Goal: Task Accomplishment & Management: Manage account settings

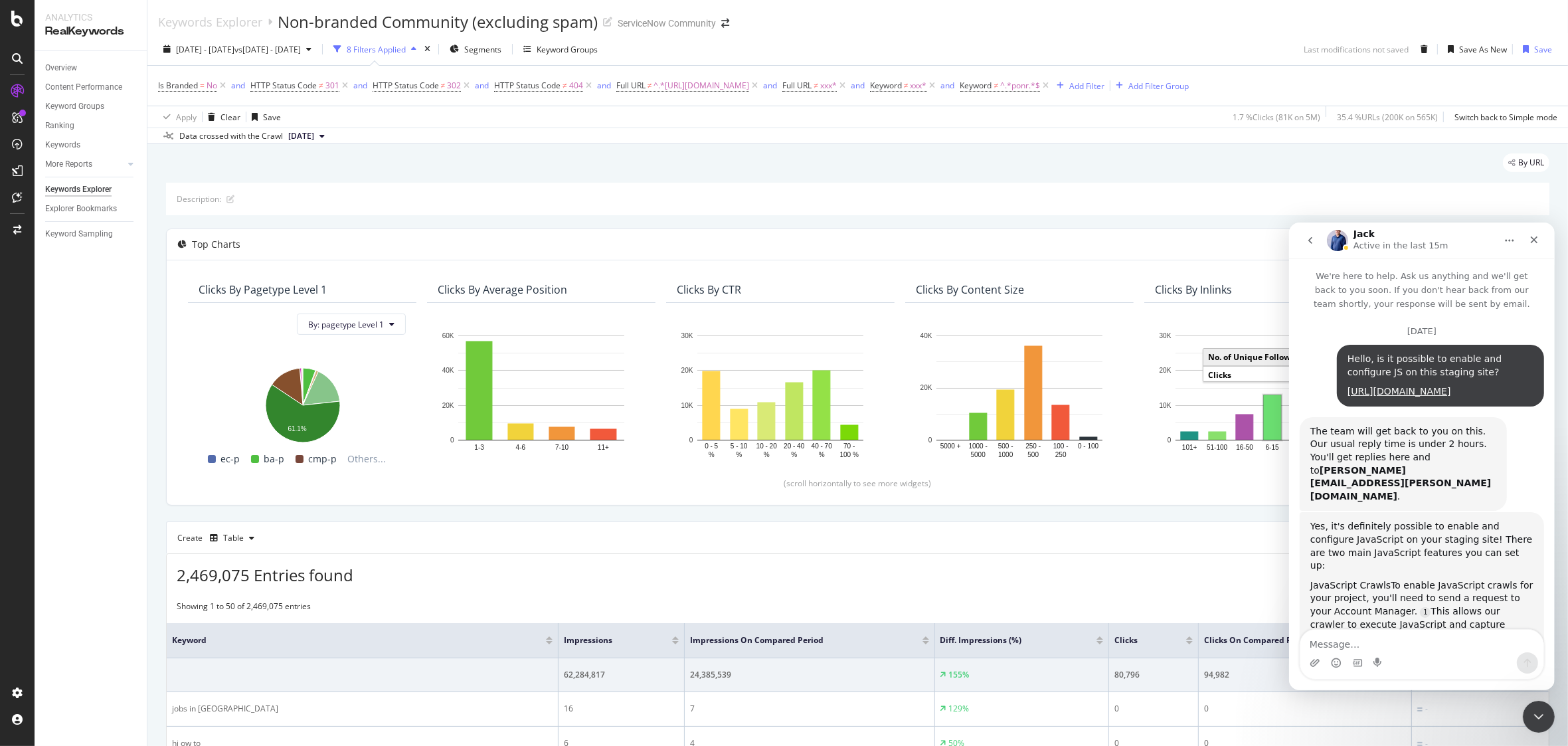
scroll to position [759, 0]
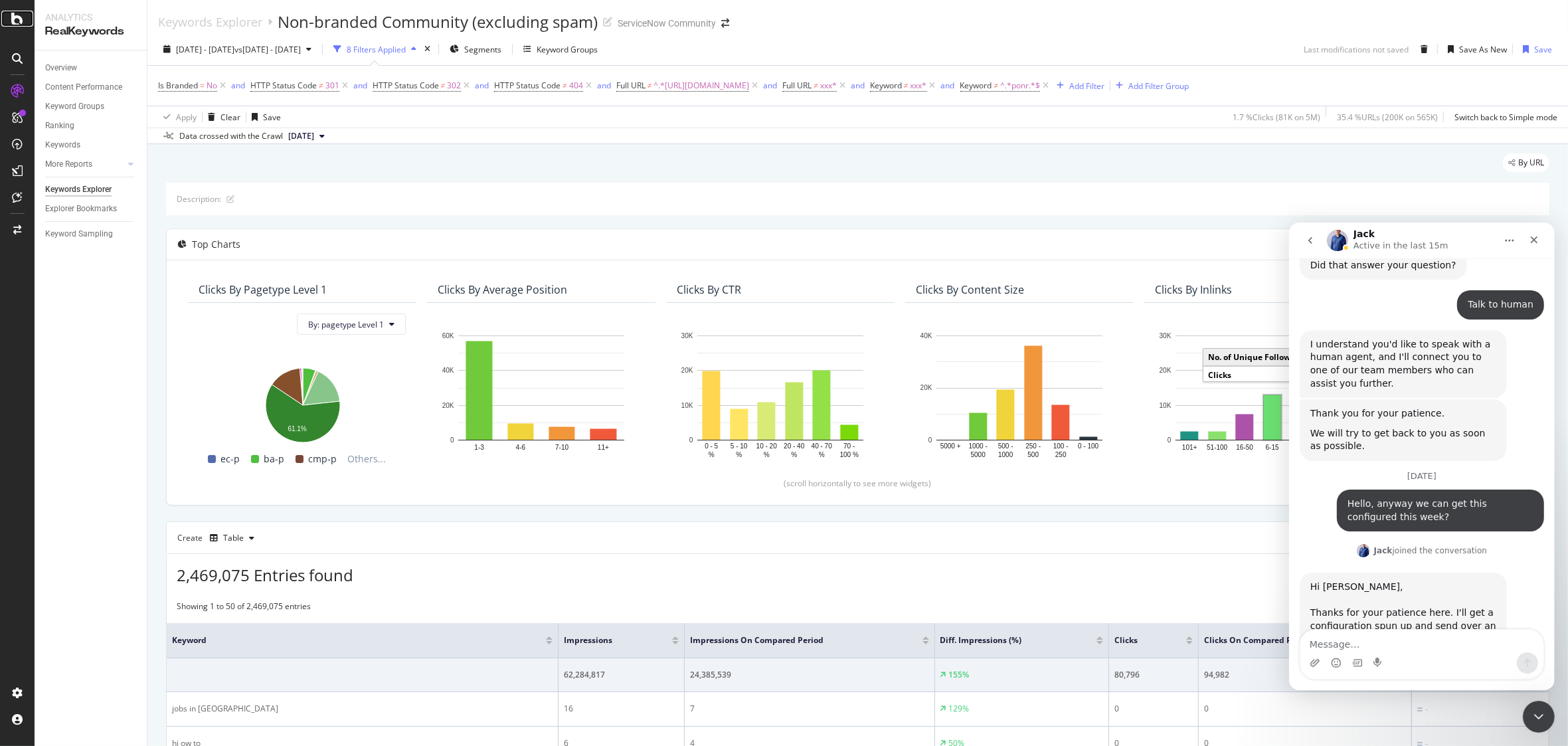
click at [13, 26] on icon at bounding box center [16, 18] width 12 height 16
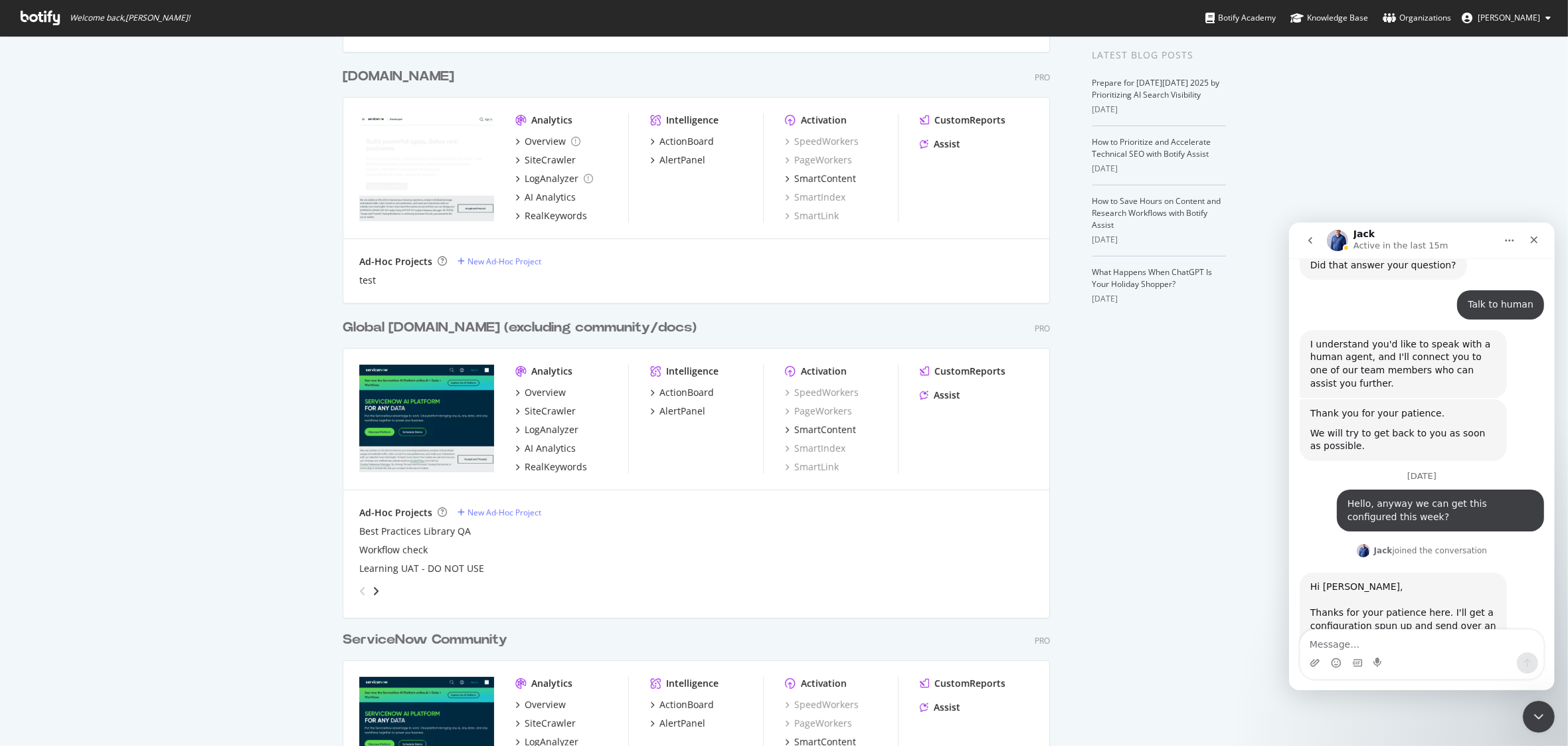
scroll to position [583, 0]
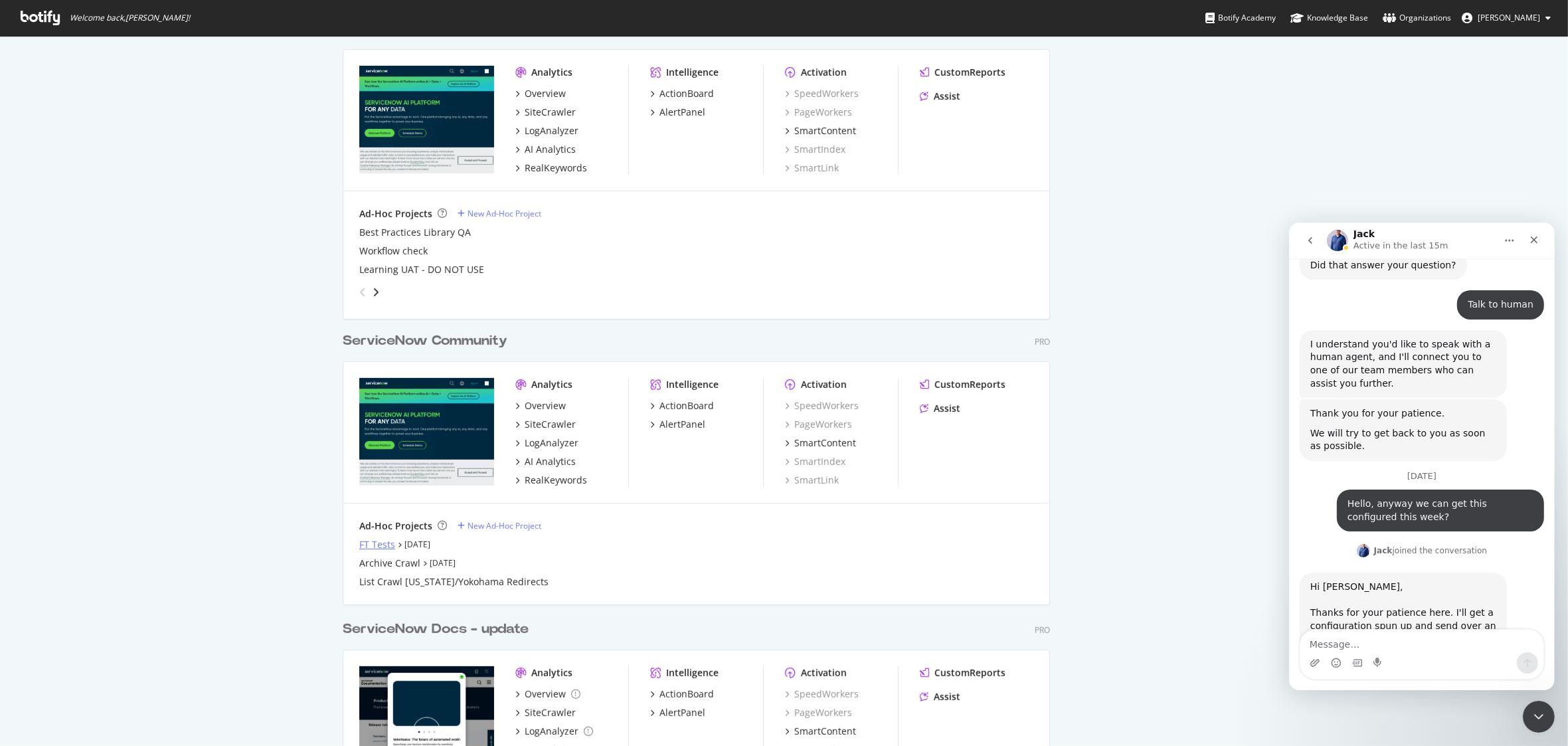
click at [360, 543] on div "FT Tests" at bounding box center [377, 544] width 36 height 13
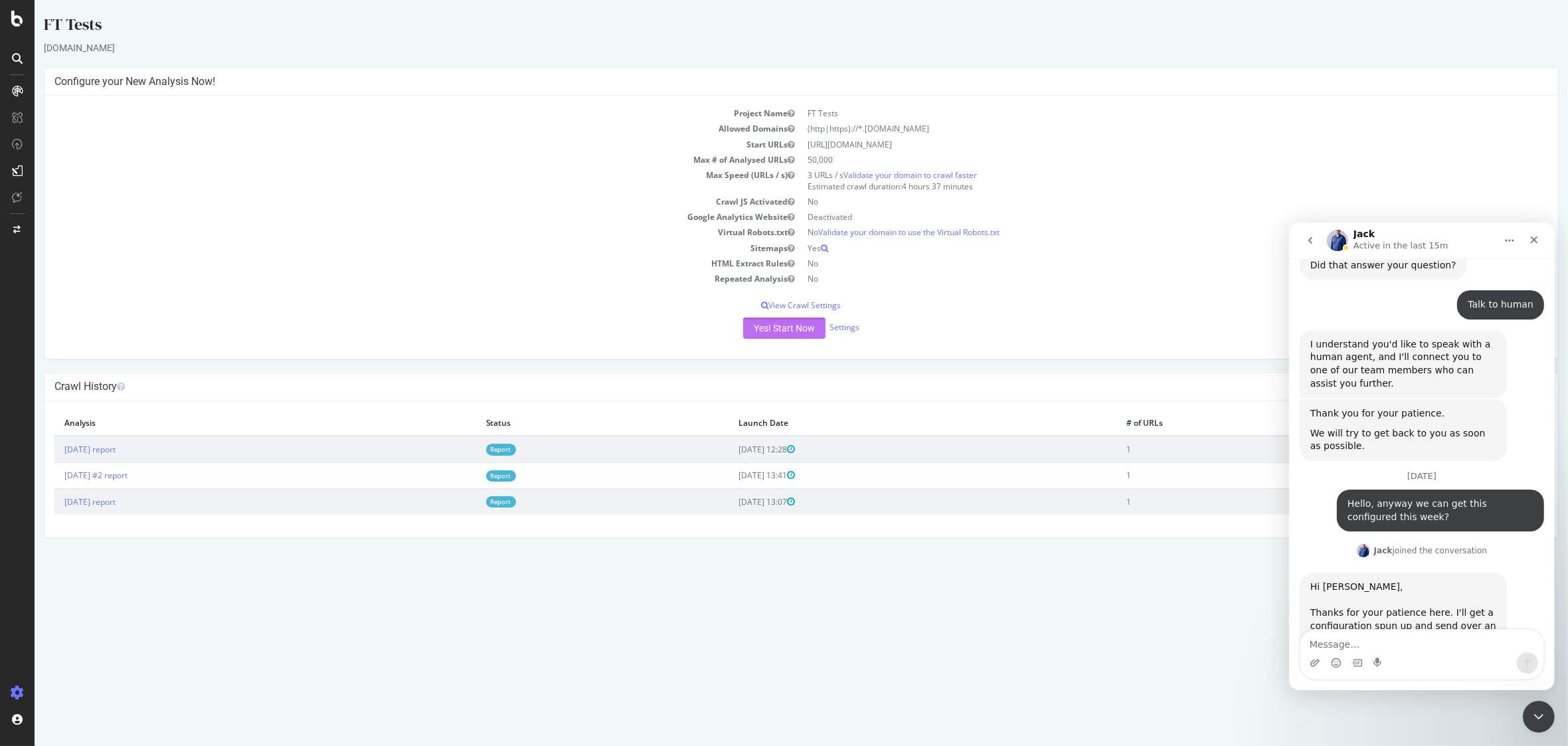
click at [788, 322] on button "Yes! Start Now" at bounding box center [784, 328] width 82 height 21
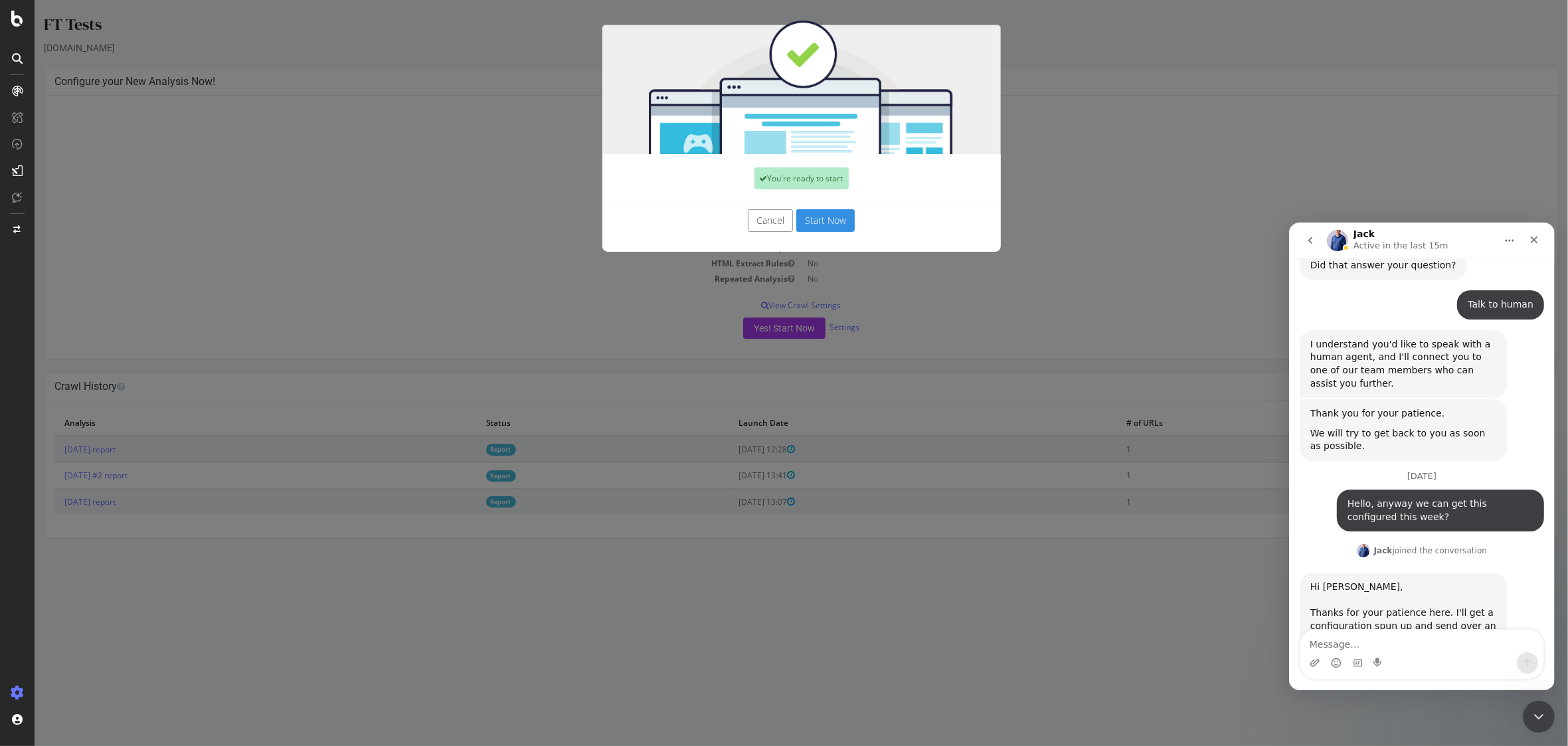
click at [814, 223] on button "Start Now" at bounding box center [825, 221] width 58 height 23
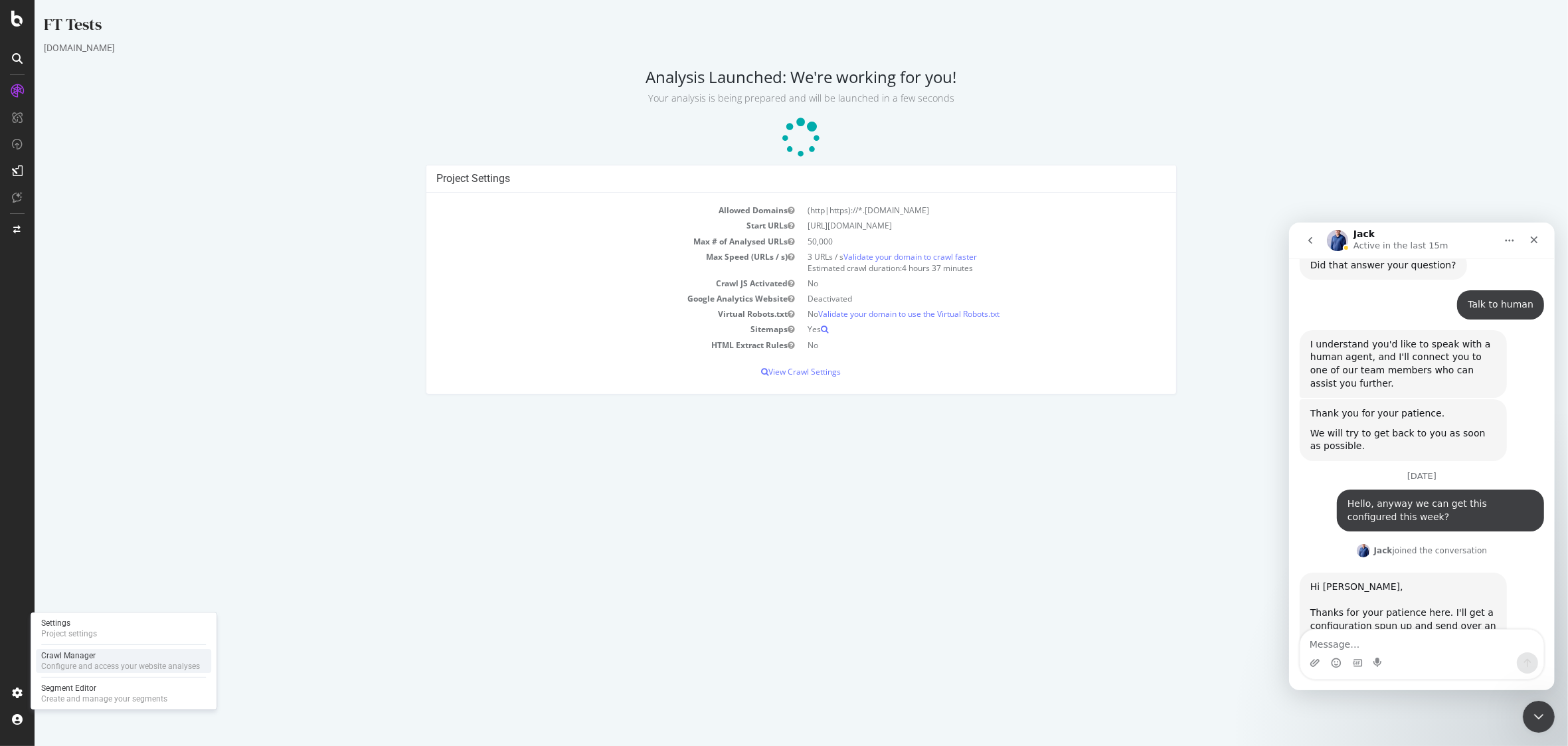
click at [69, 660] on div "Crawl Manager" at bounding box center [120, 655] width 159 height 10
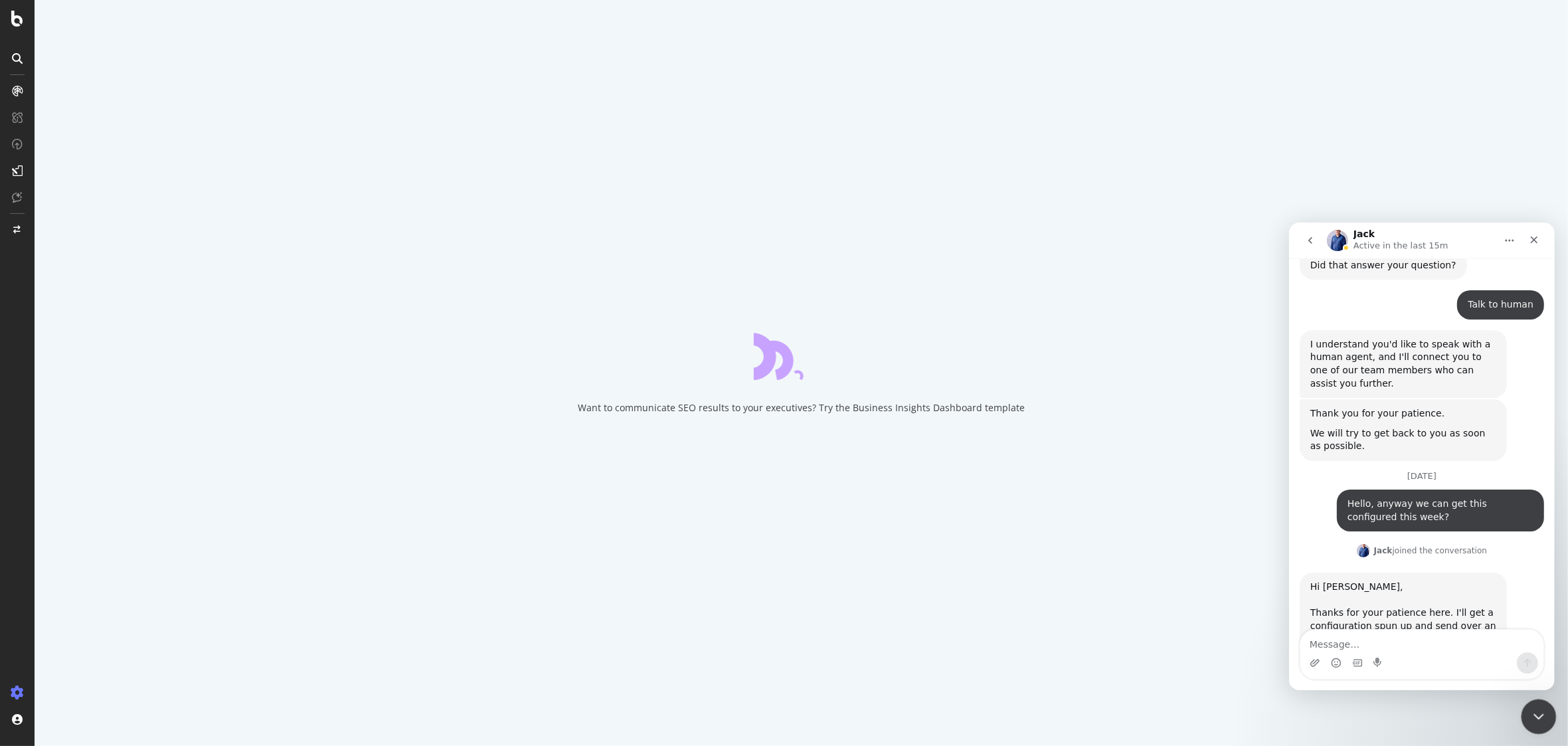
click at [1534, 719] on icon "Close Intercom Messenger" at bounding box center [1536, 714] width 16 height 16
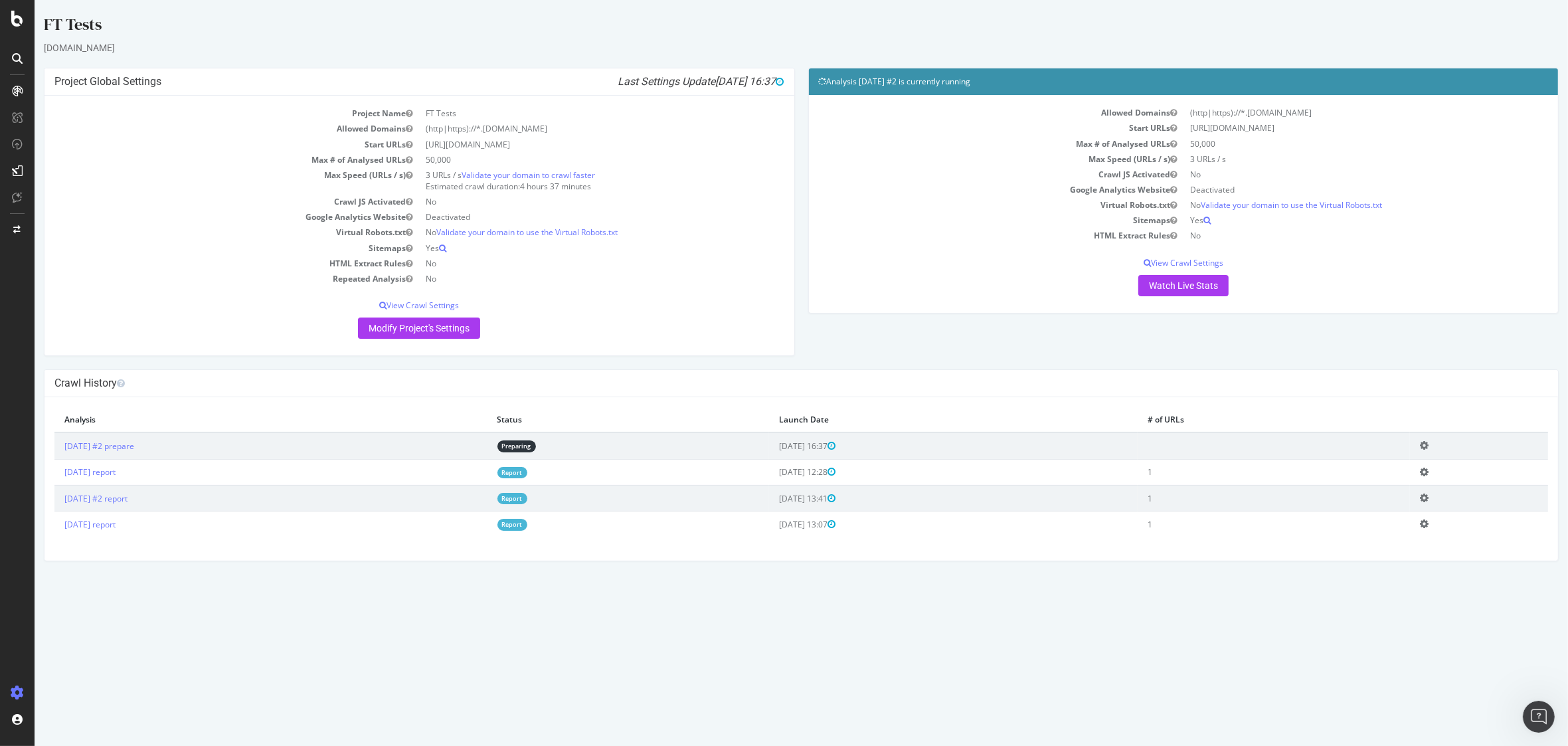
scroll to position [759, 0]
click at [1444, 447] on td "Add name Delete analysis" at bounding box center [1479, 445] width 138 height 27
click at [1429, 444] on icon at bounding box center [1424, 445] width 9 height 10
click at [1405, 478] on link "Delete analysis" at bounding box center [1375, 484] width 106 height 18
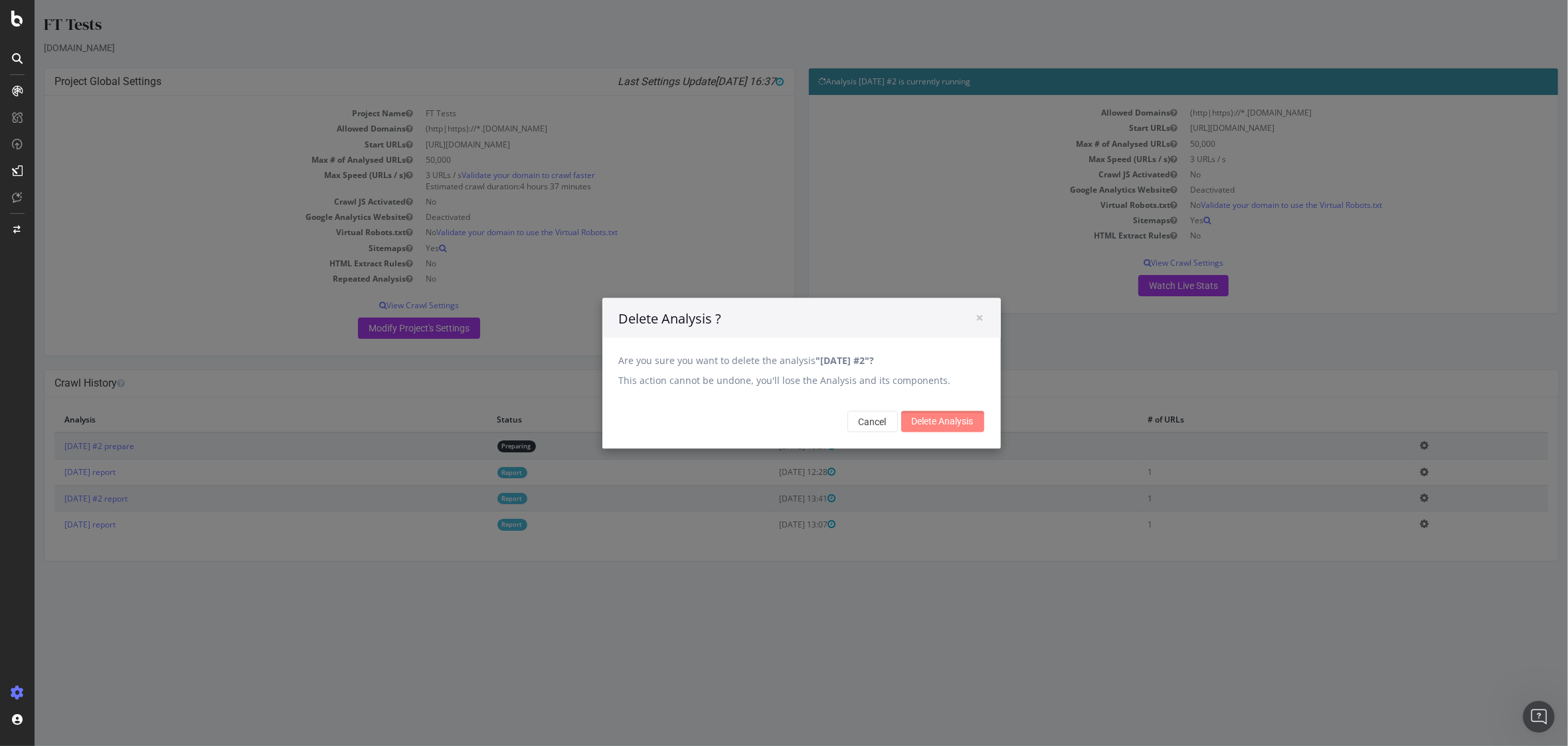
click at [934, 423] on input "Delete Analysis" at bounding box center [942, 421] width 83 height 21
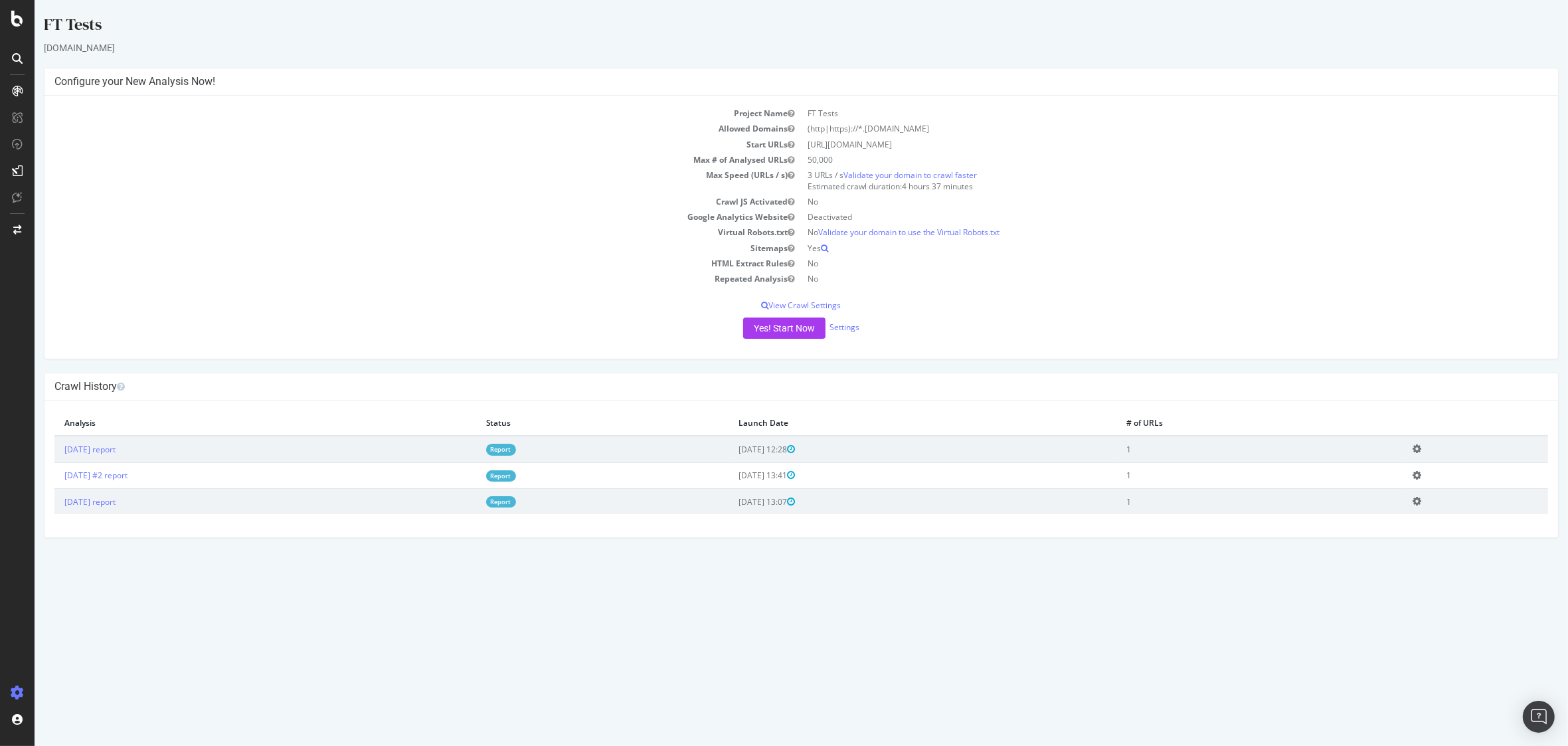
click at [1422, 453] on icon at bounding box center [1418, 449] width 9 height 10
click at [1402, 483] on link "Delete analysis" at bounding box center [1369, 487] width 106 height 18
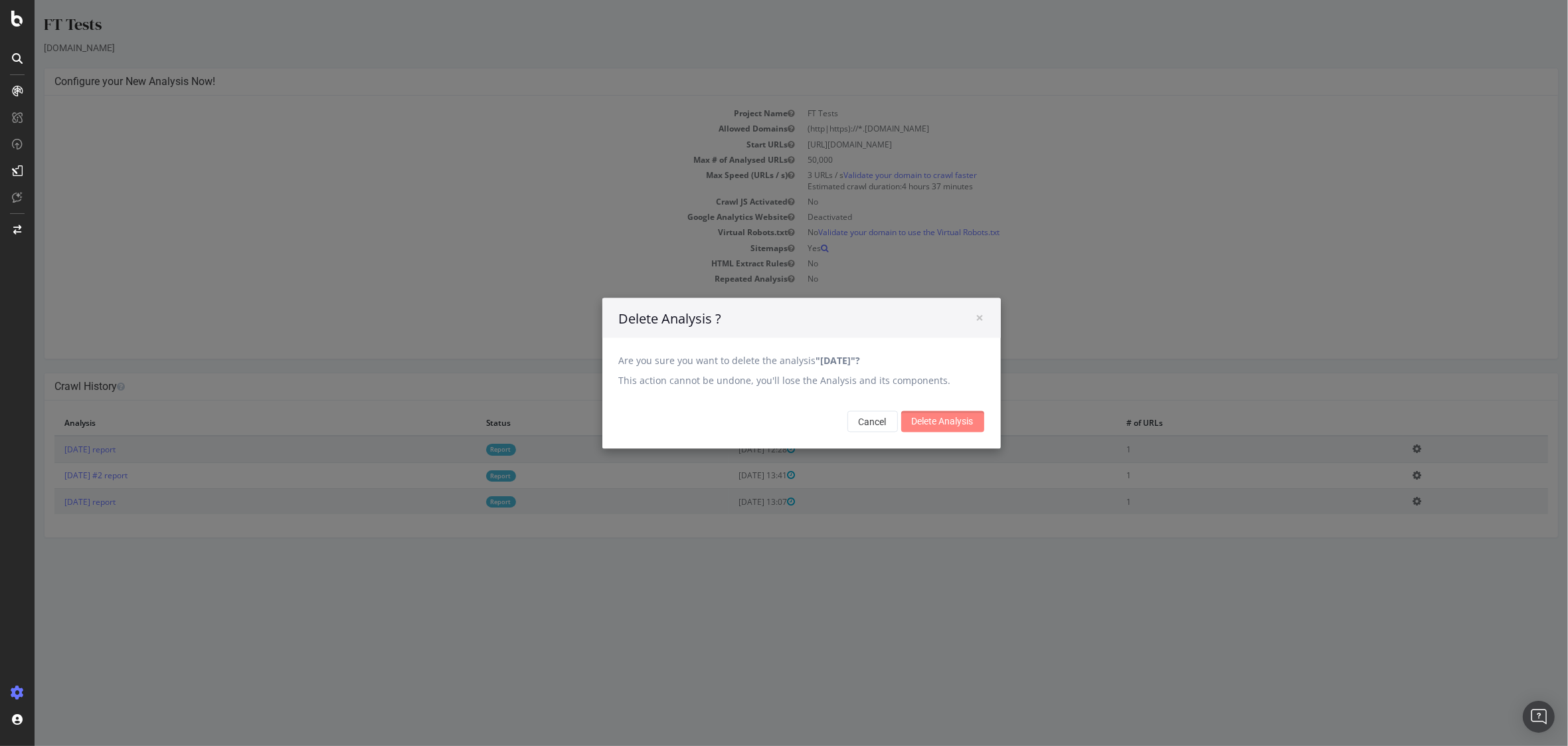
click at [951, 416] on input "Delete Analysis" at bounding box center [942, 421] width 83 height 21
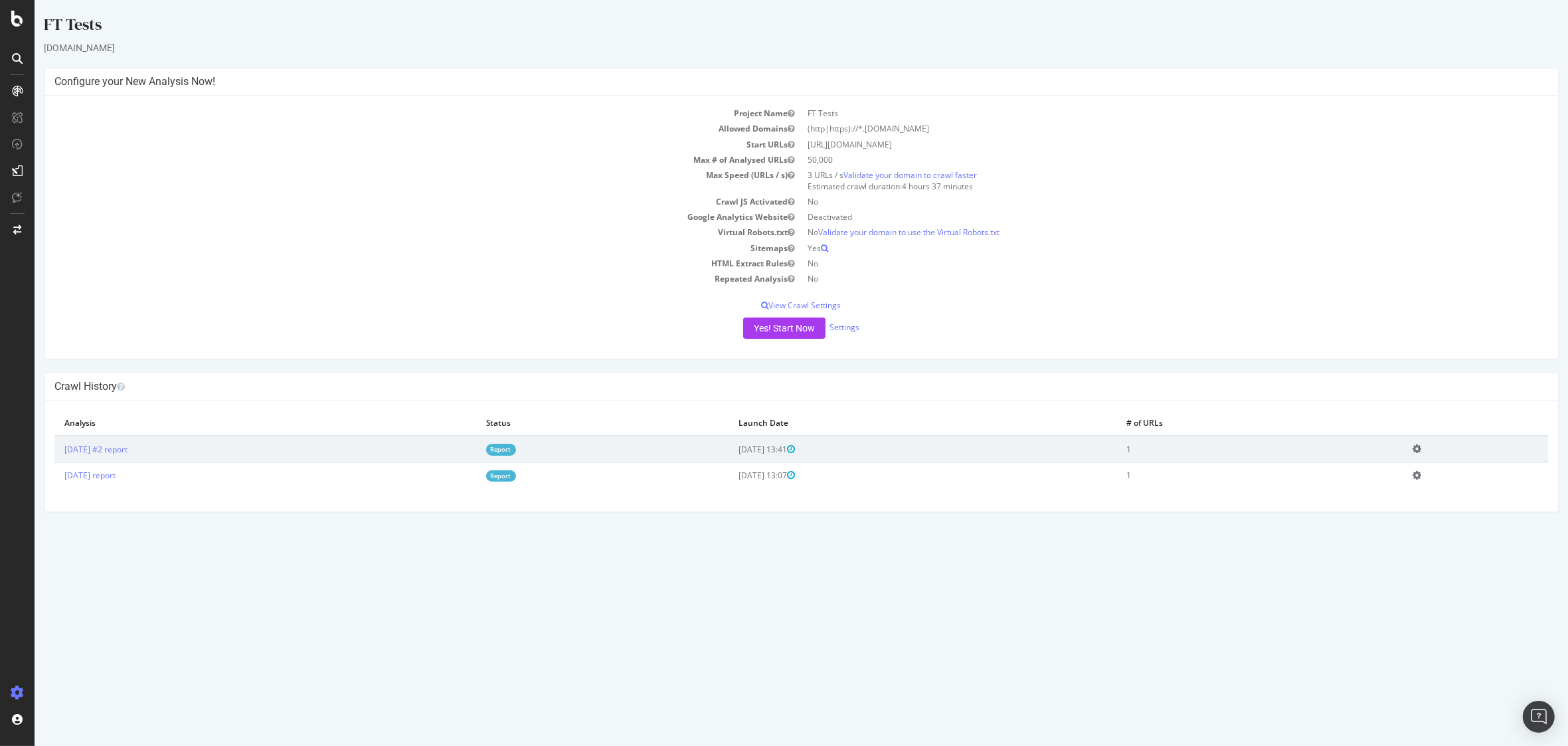
click at [1422, 449] on icon at bounding box center [1418, 449] width 9 height 10
click at [1396, 488] on link "Delete analysis" at bounding box center [1369, 487] width 106 height 18
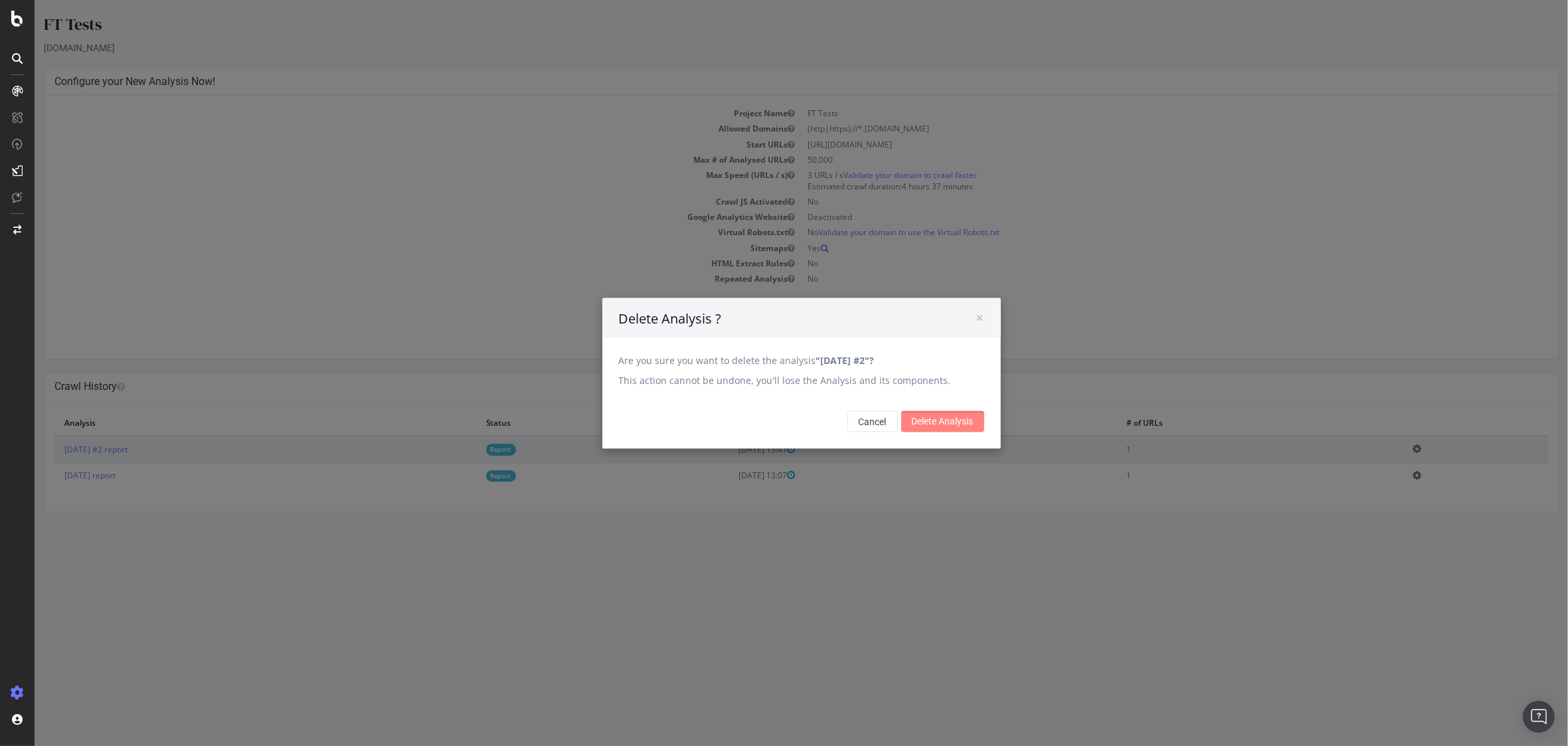
click at [942, 416] on input "Delete Analysis" at bounding box center [942, 421] width 83 height 21
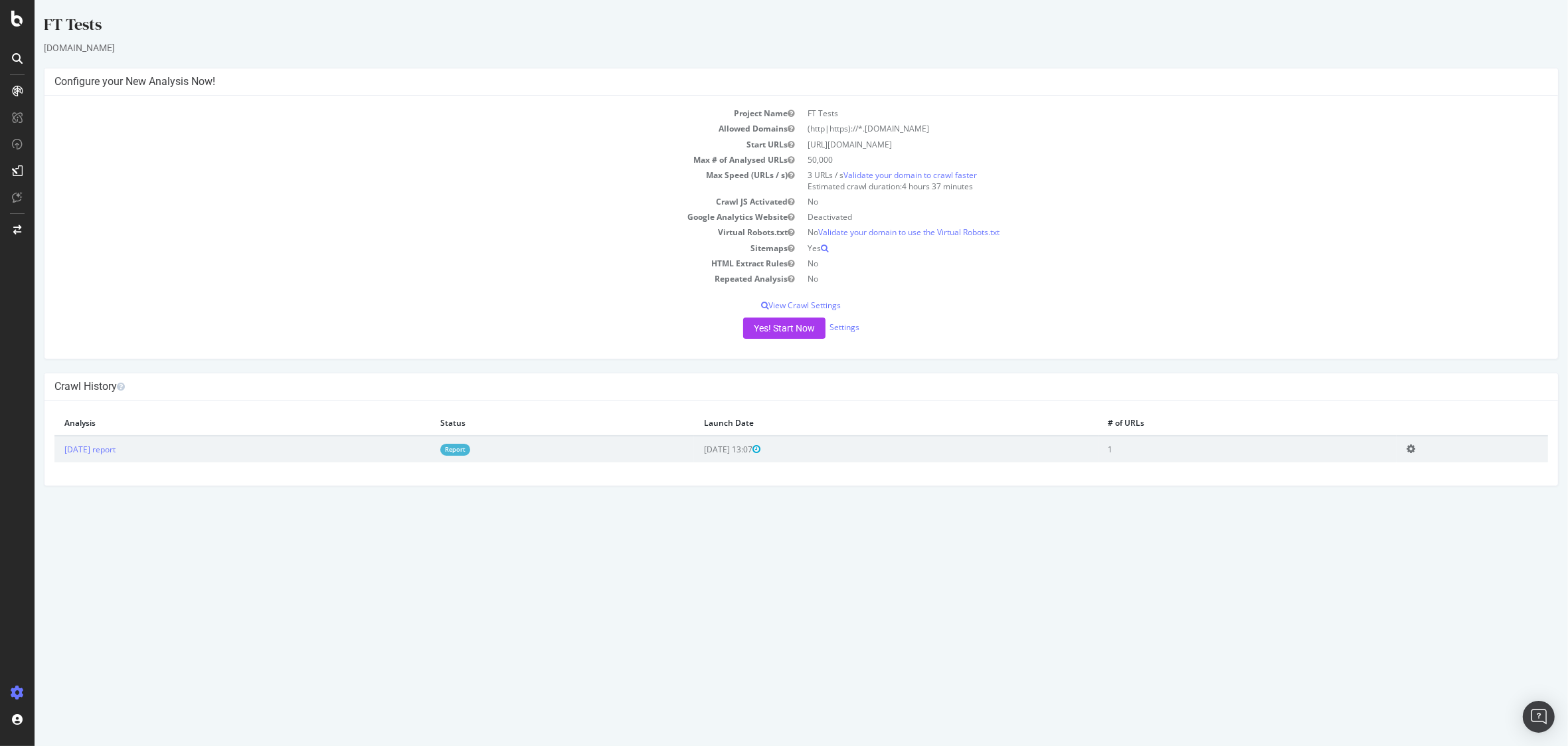
click at [1416, 452] on icon at bounding box center [1411, 449] width 9 height 10
click at [1396, 486] on link "Delete analysis" at bounding box center [1362, 487] width 106 height 18
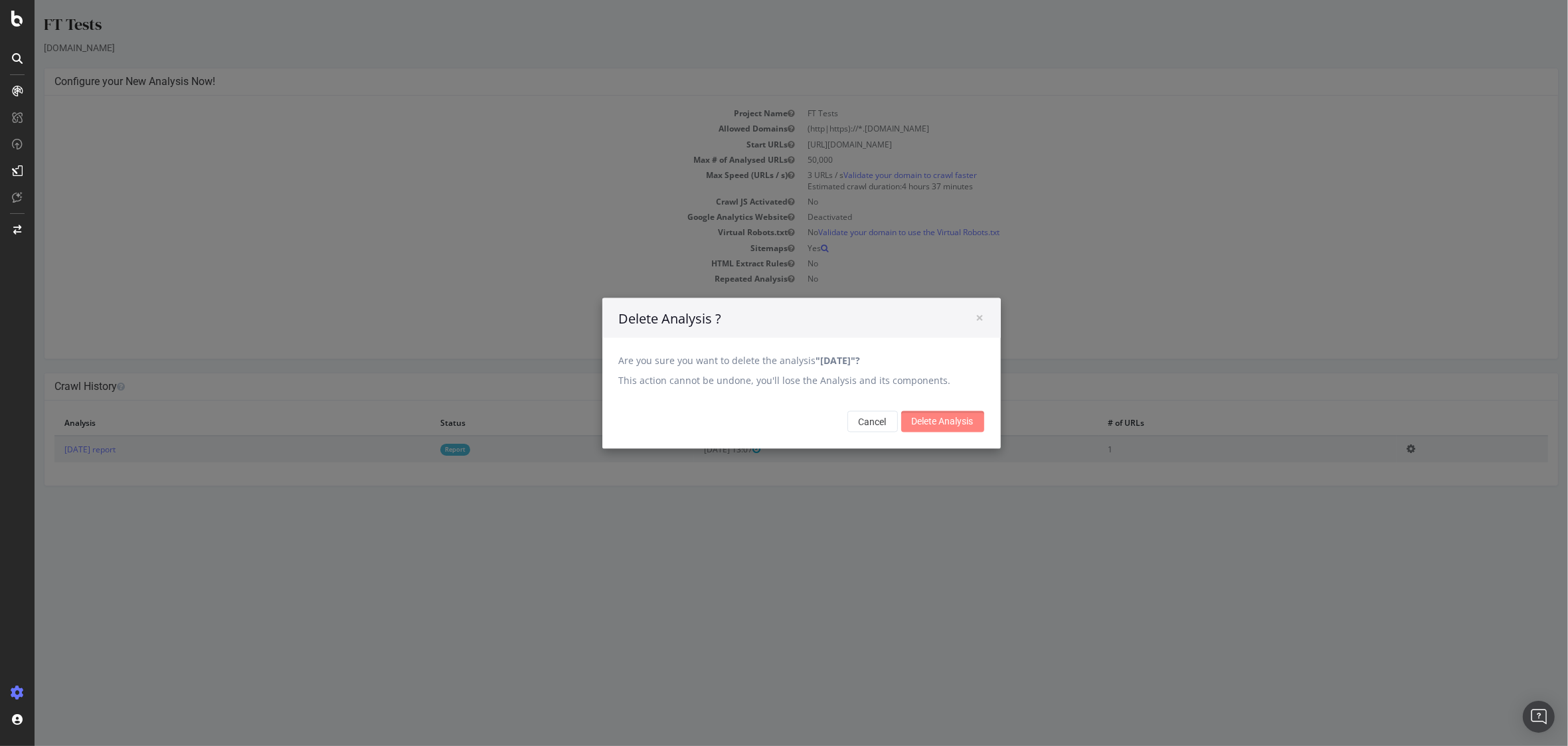
click at [935, 414] on input "Delete Analysis" at bounding box center [942, 421] width 83 height 21
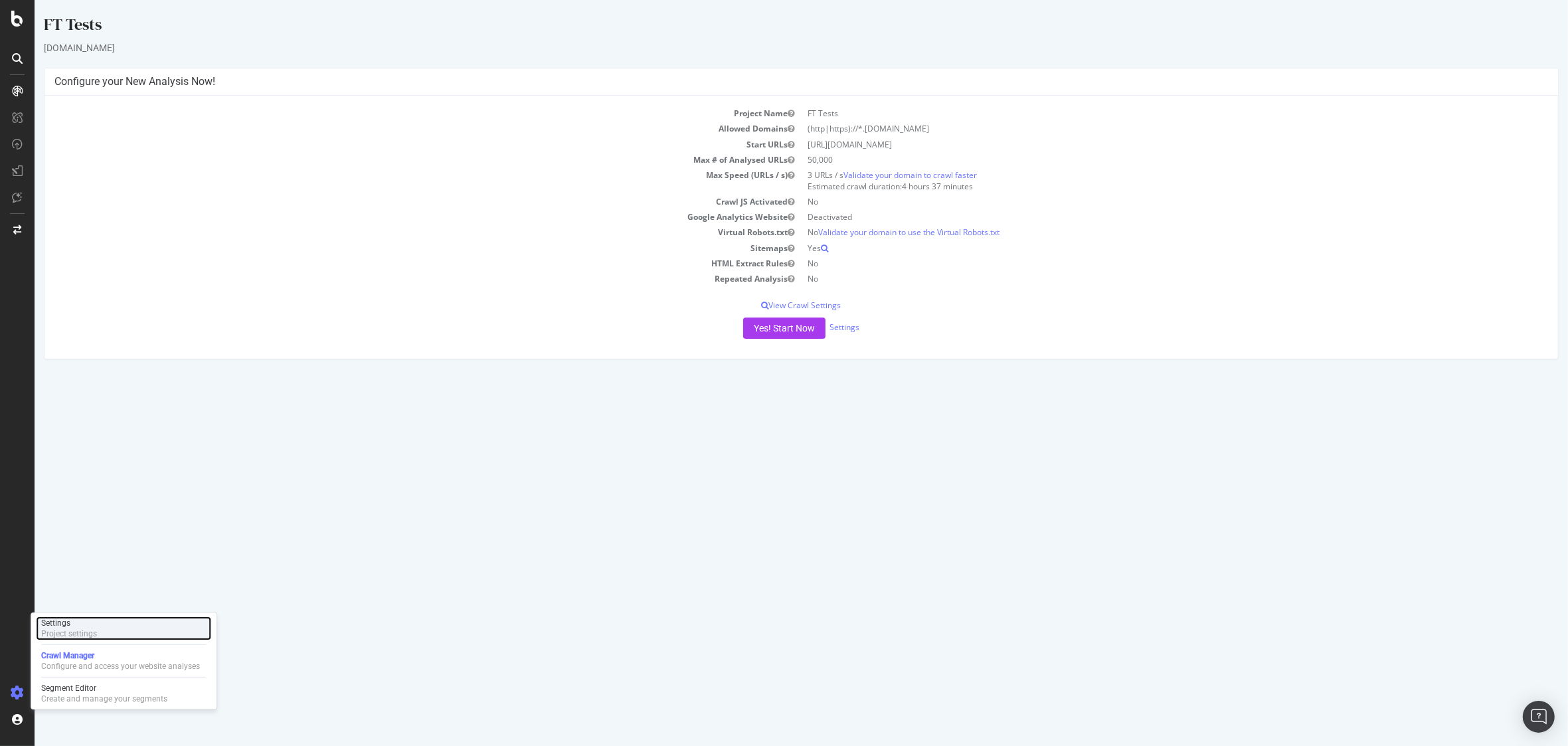
click at [78, 635] on div "Project settings" at bounding box center [69, 633] width 56 height 10
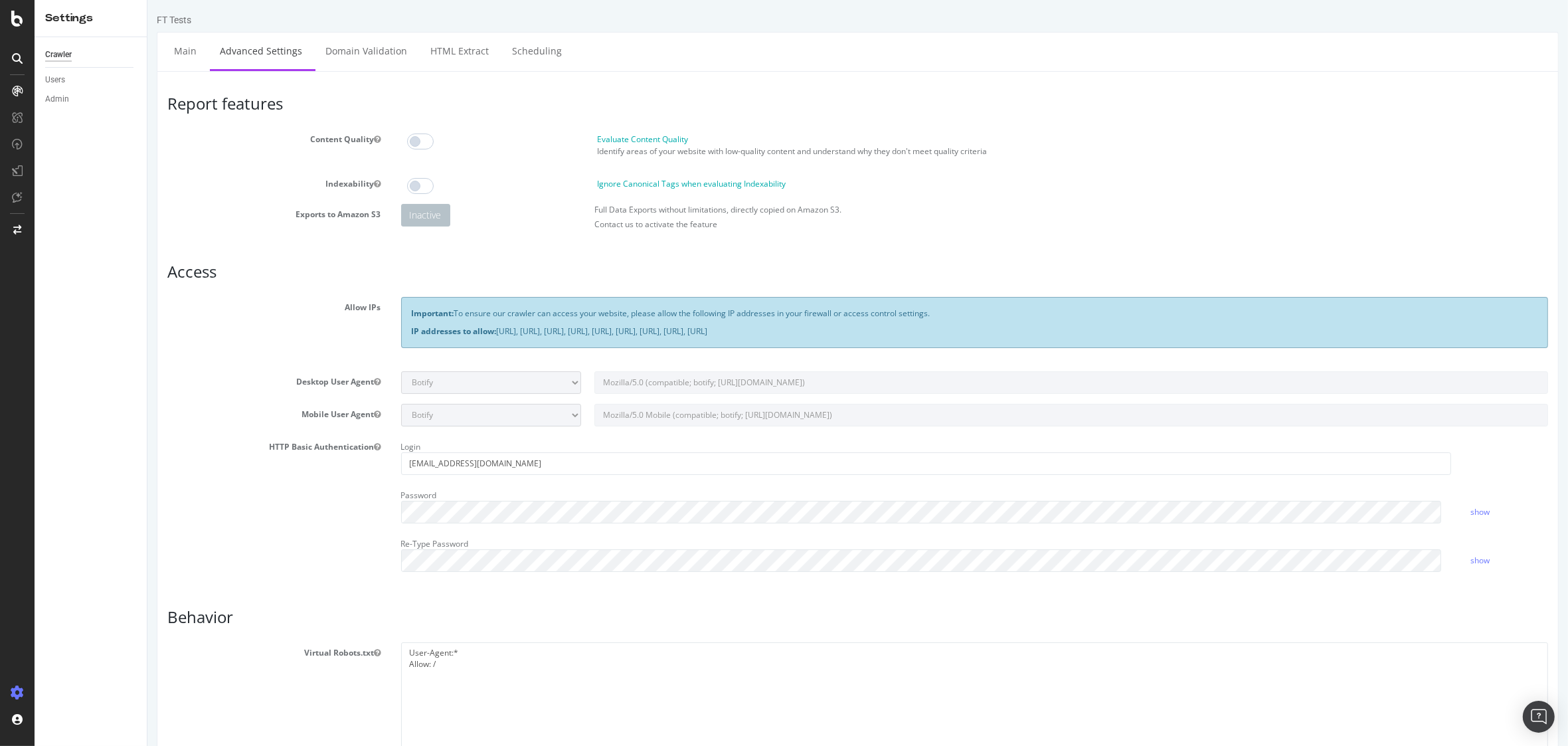
click at [845, 313] on p "Important: To ensure our crawler can access your website, please allow the foll…" at bounding box center [975, 313] width 1126 height 11
drag, startPoint x: 555, startPoint y: 397, endPoint x: 563, endPoint y: 381, distance: 17.9
click at [554, 396] on section "Allow IPs Important: To ensure our crawler can access your website, please allo…" at bounding box center [857, 439] width 1380 height 284
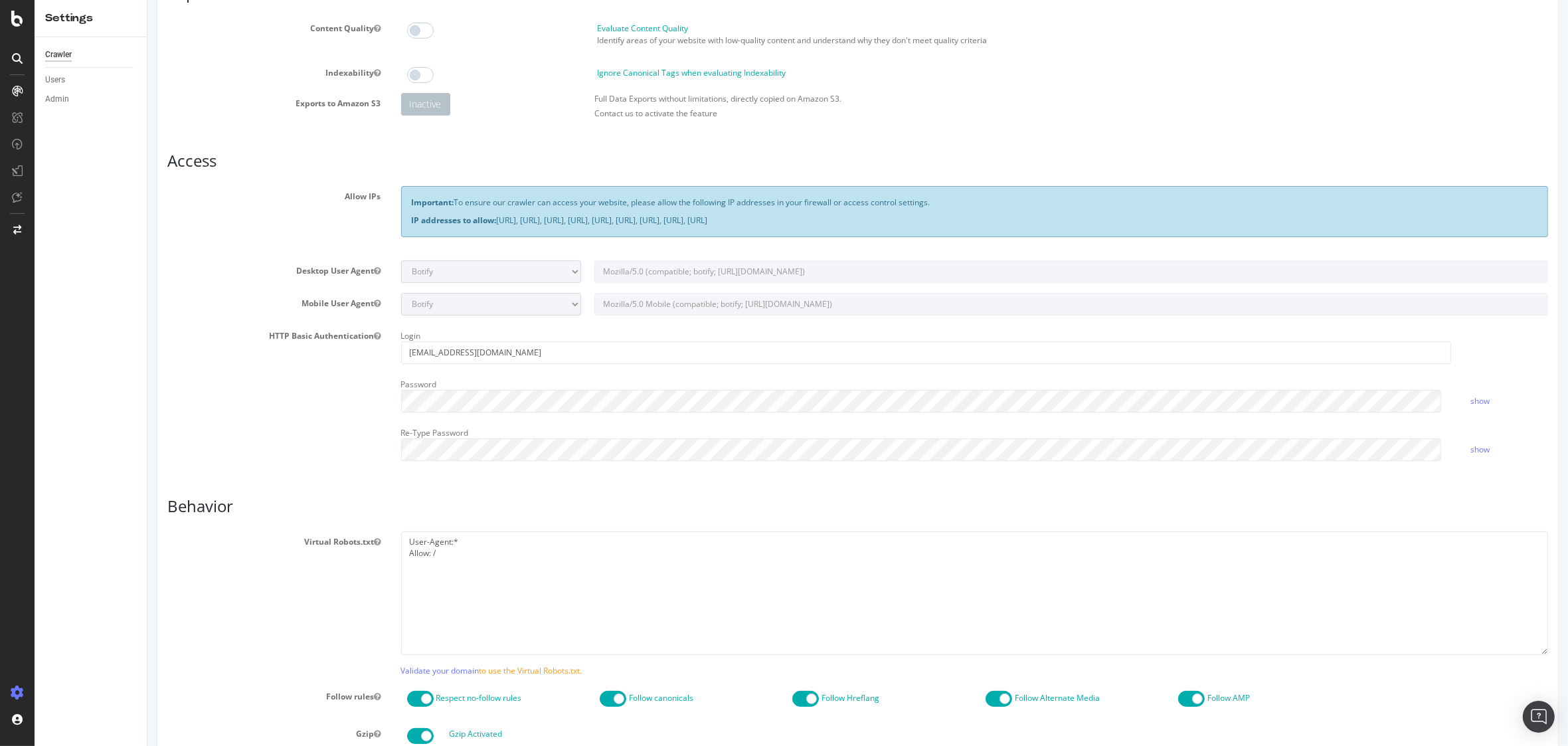
scroll to position [122, 0]
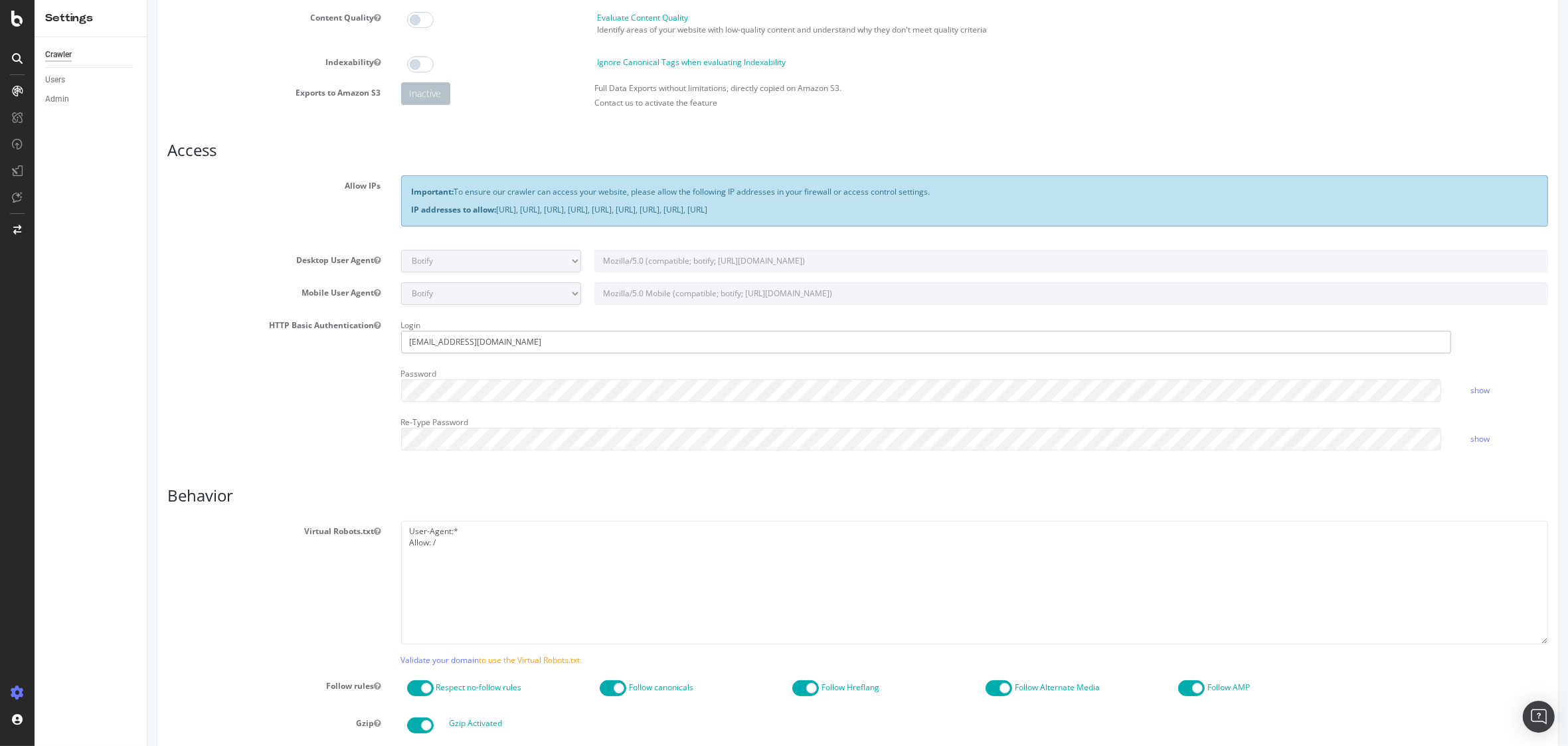
click at [576, 346] on input "onecx_user004@mailinator.com" at bounding box center [925, 342] width 1050 height 23
click at [302, 422] on div "HTTP Basic Authentication Login onecx_user004@mailinator.com Password show Re-T…" at bounding box center [856, 387] width 1400 height 146
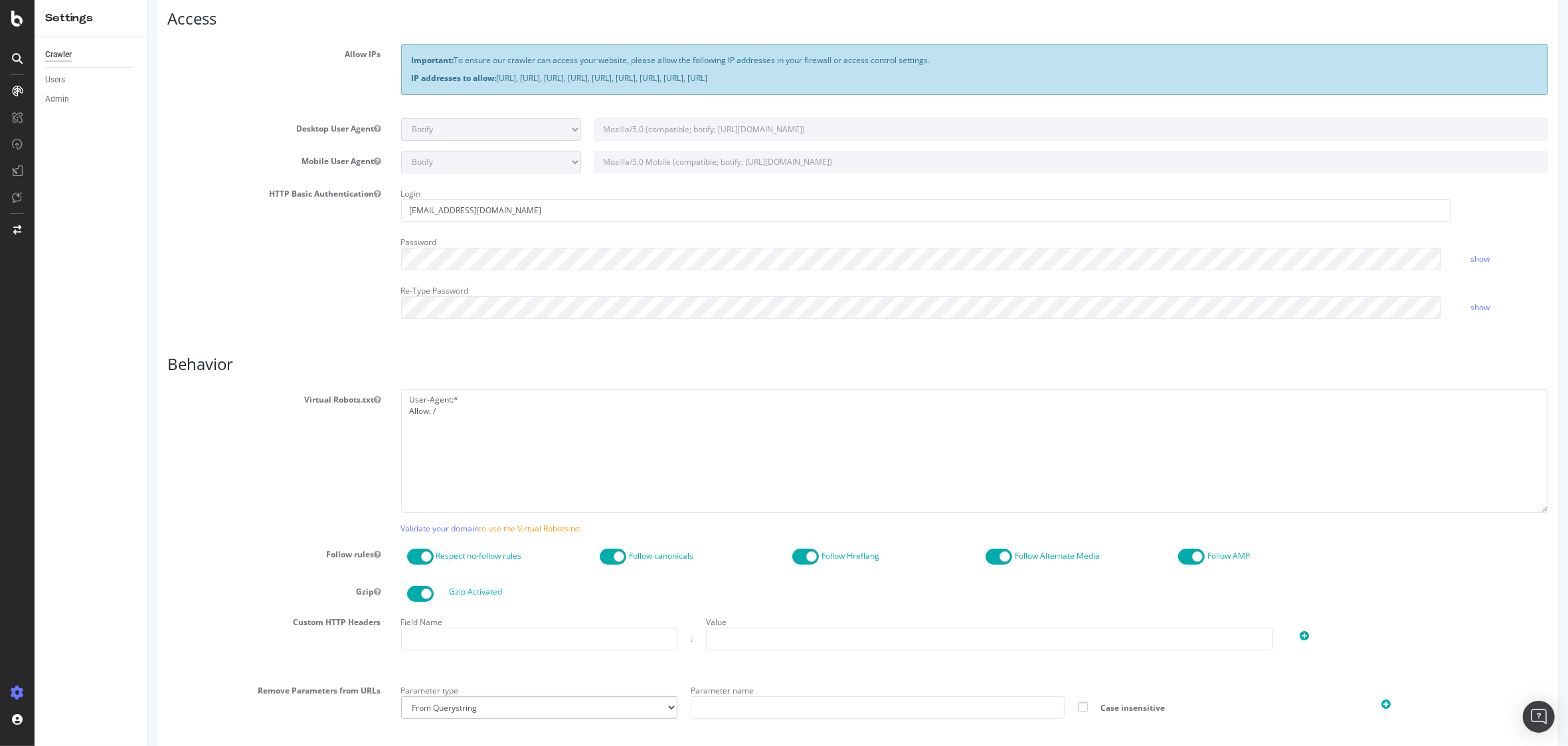
scroll to position [420, 0]
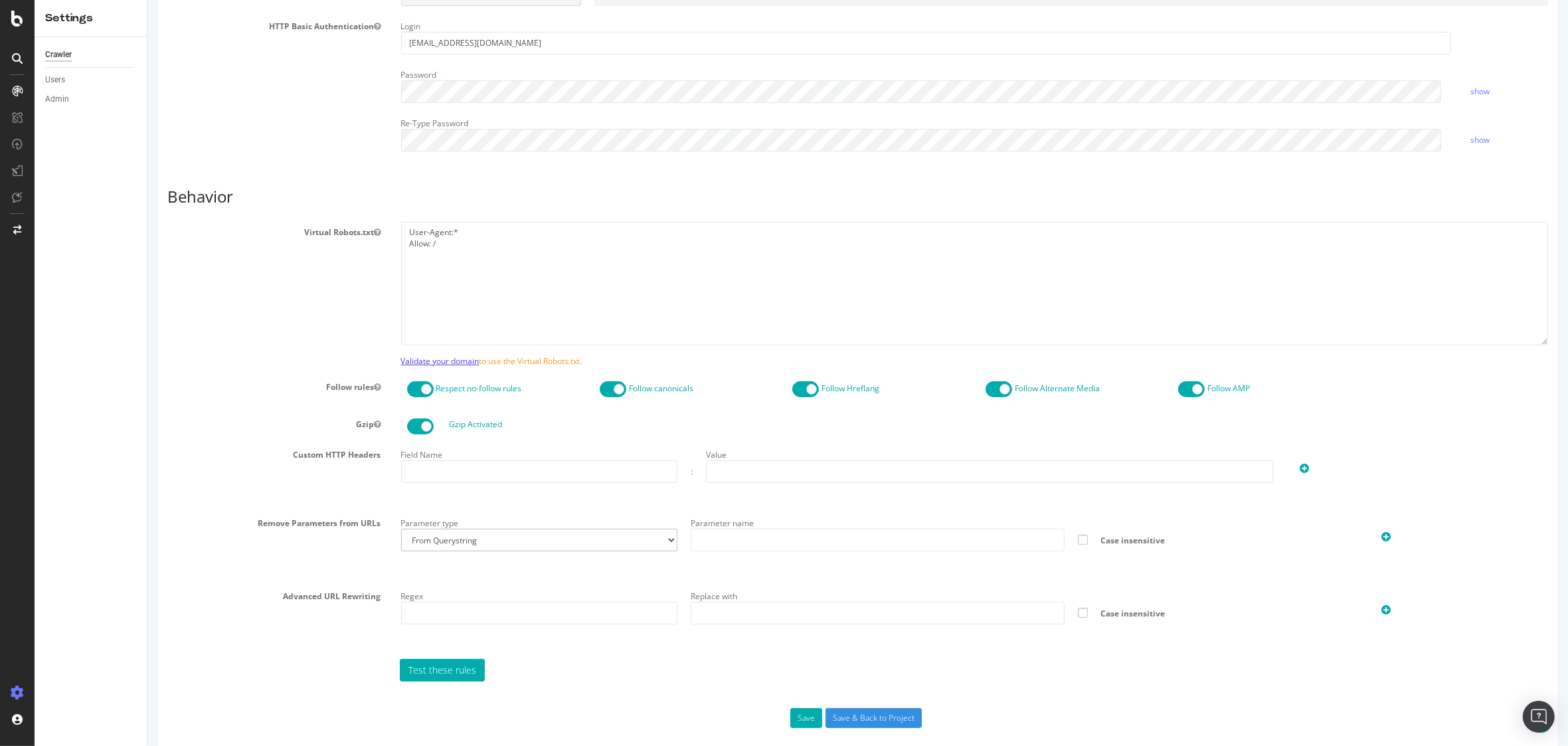
click at [447, 357] on link "Validate your domain" at bounding box center [440, 361] width 78 height 11
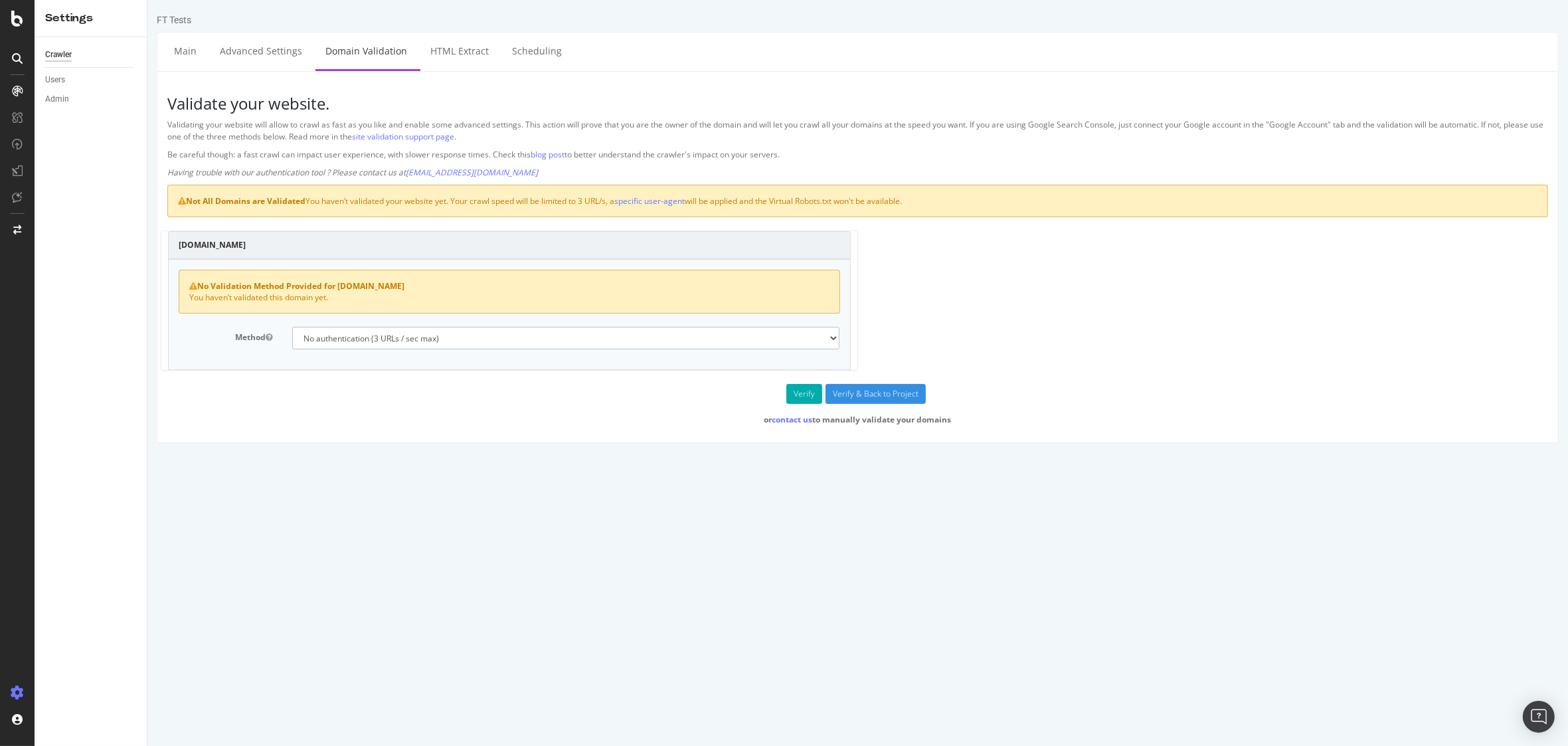
click at [440, 346] on select "No authentication (3 URLs / sec max) DNS Text field (fast!) File's at site root…" at bounding box center [565, 338] width 548 height 23
click at [291, 328] on select "No authentication (3 URLs / sec max) DNS Text field (fast!) File's at site root…" at bounding box center [565, 338] width 548 height 23
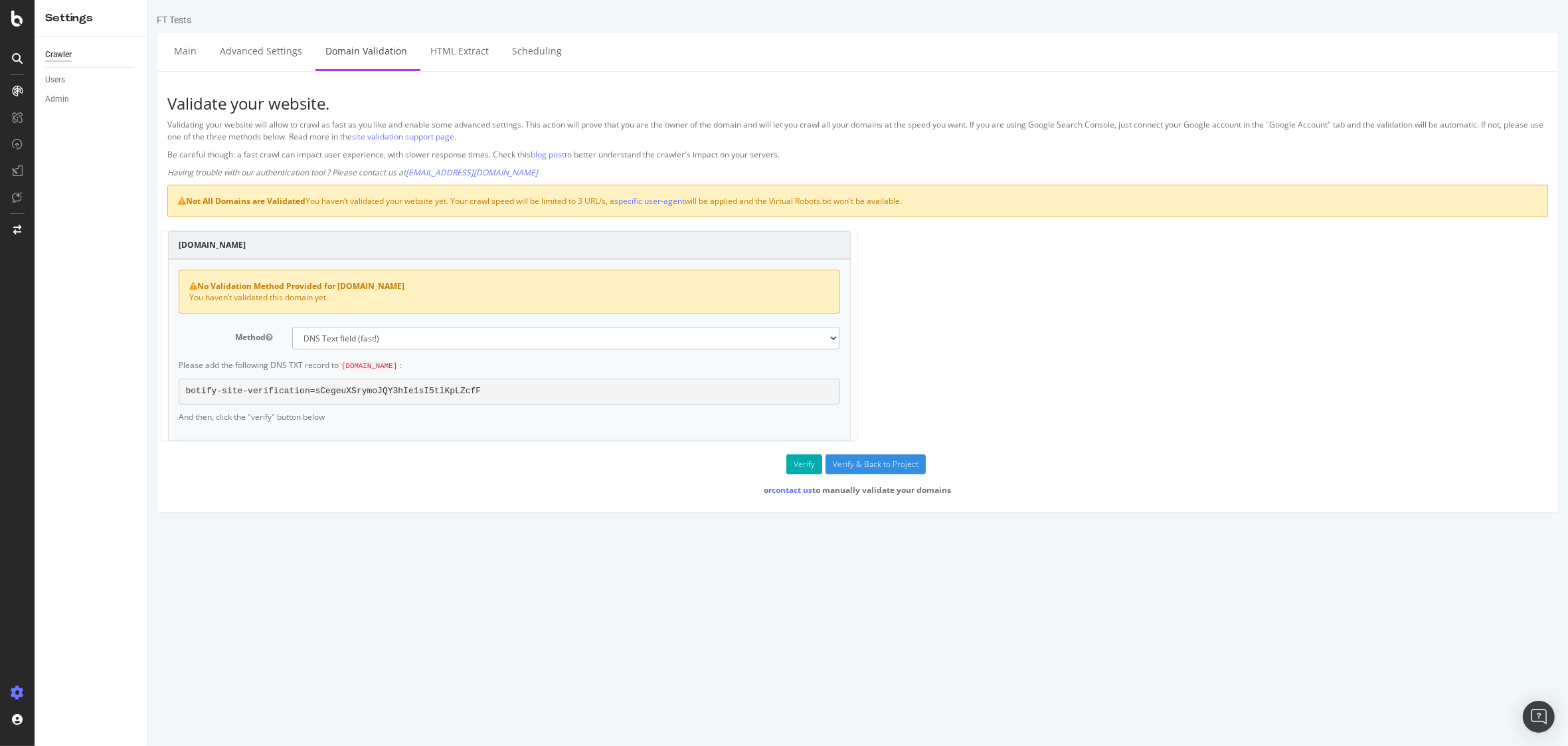
click at [536, 344] on select "No authentication (3 URLs / sec max) DNS Text field (fast!) File's at site root…" at bounding box center [565, 338] width 548 height 23
click at [291, 328] on select "No authentication (3 URLs / sec max) DNS Text field (fast!) File's at site root…" at bounding box center [565, 338] width 548 height 23
click at [523, 340] on select "No authentication (3 URLs / sec max) DNS Text field (fast!) File's at site root…" at bounding box center [565, 338] width 548 height 23
click at [291, 328] on select "No authentication (3 URLs / sec max) DNS Text field (fast!) File's at site root…" at bounding box center [565, 338] width 548 height 23
click at [511, 340] on select "No authentication (3 URLs / sec max) DNS Text field (fast!) File's at site root…" at bounding box center [565, 338] width 548 height 23
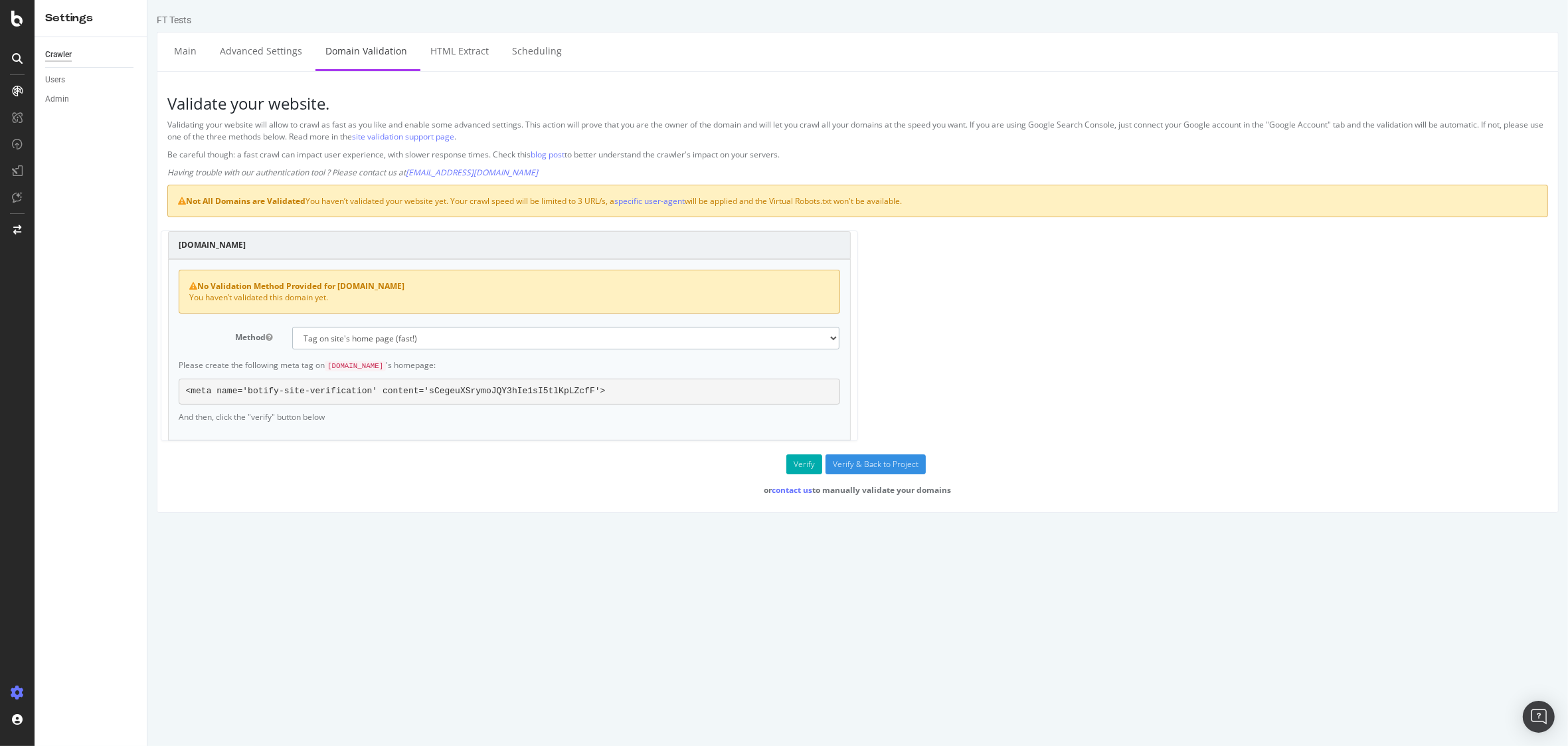
select select "5"
click at [291, 328] on select "No authentication (3 URLs / sec max) DNS Text field (fast!) File's at site root…" at bounding box center [565, 338] width 548 height 23
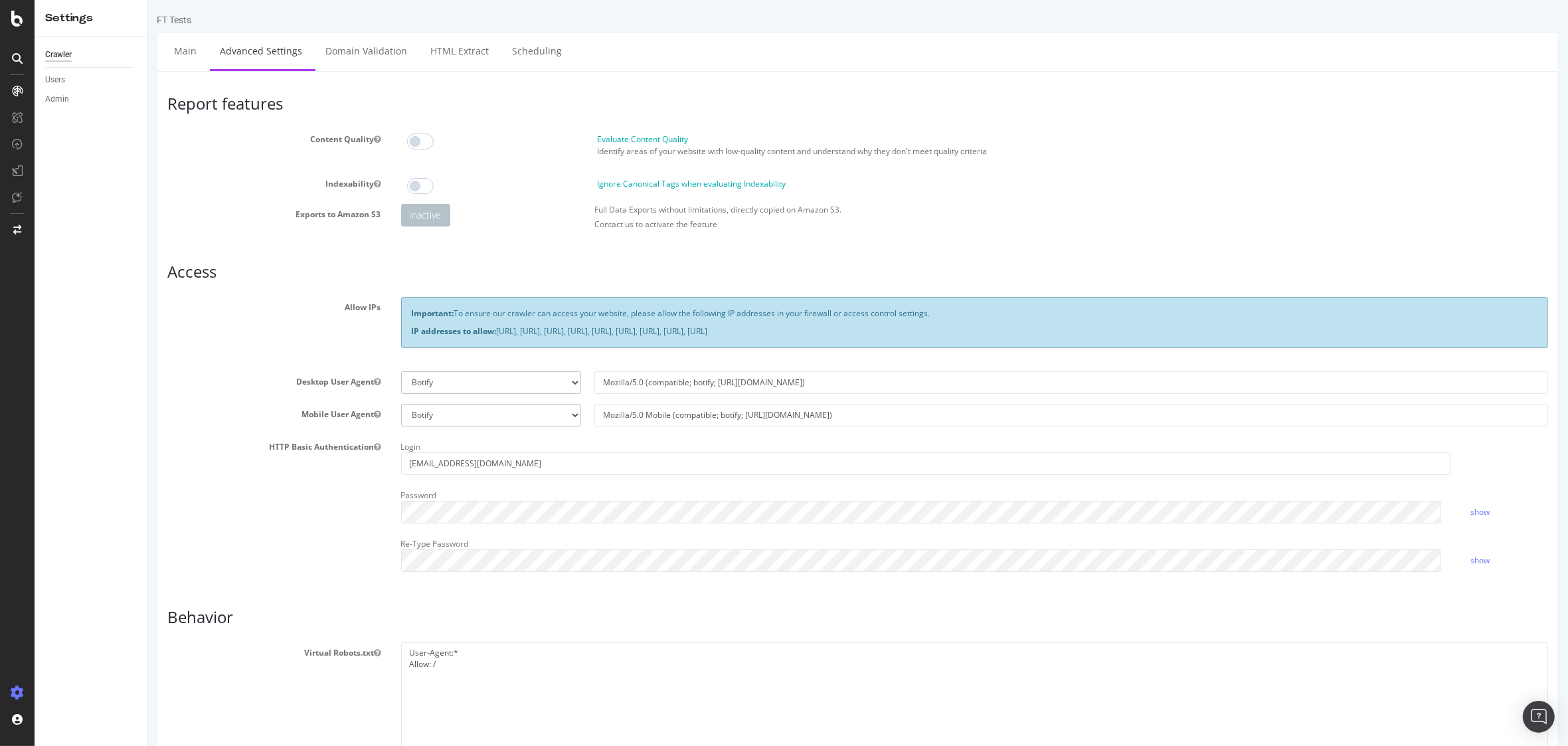
click at [552, 378] on select "Botify Googlebot Chrome Firefox Edge Custom" at bounding box center [490, 383] width 180 height 23
select select "Mozilla/5.0 (compatible; Googlebot/2.1; +http://www.google.com/bot.html)"
click at [400, 372] on select "Botify Googlebot Chrome Firefox Edge Custom" at bounding box center [490, 383] width 180 height 23
type input "Mozilla/5.0 (compatible; Googlebot/2.1; +http://www.google.com/bot.html)"
click at [461, 412] on select "Botify Googlebot Safari iPhone Safari iPad Chrome Android Custom" at bounding box center [490, 415] width 180 height 23
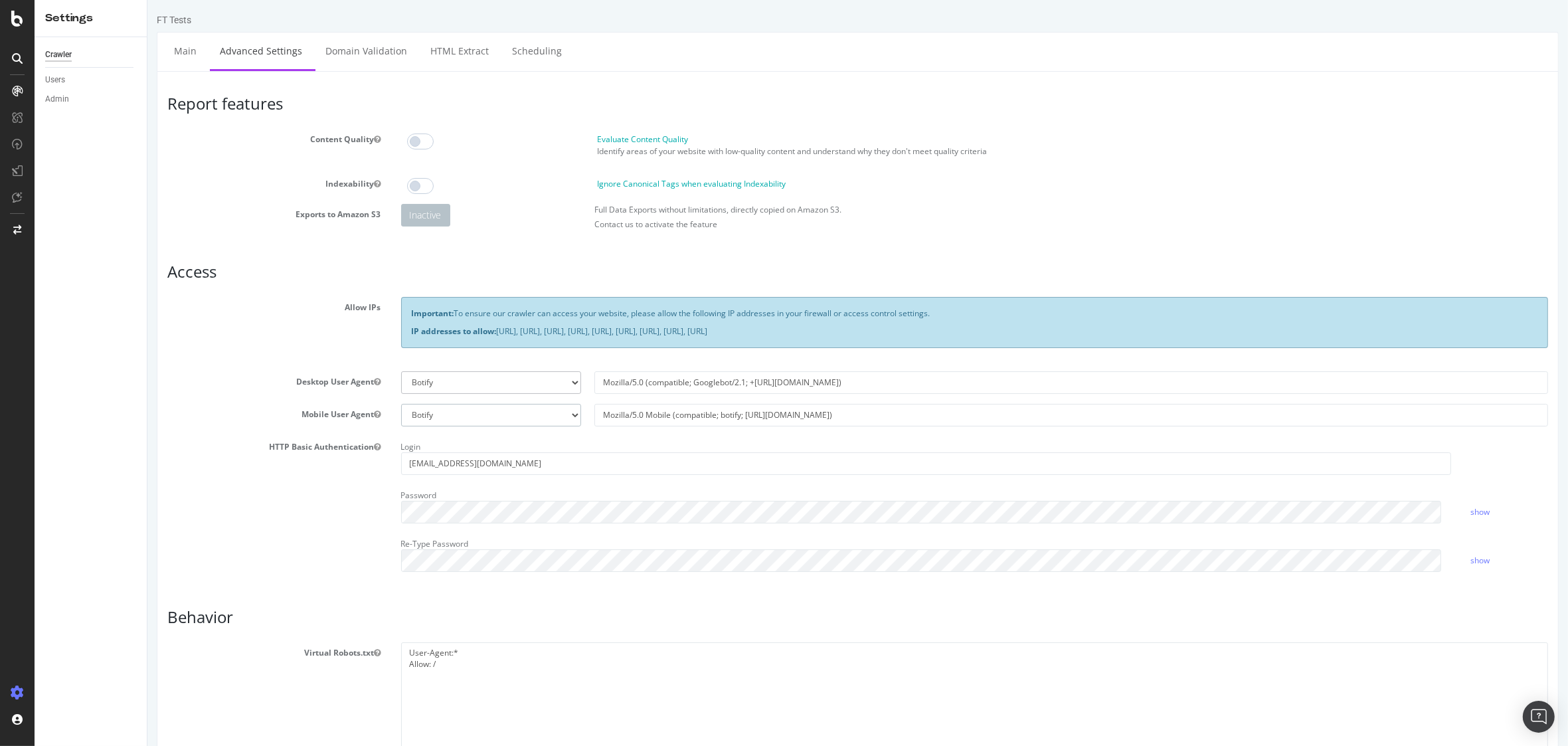
select select "Mozilla/5.0 (Linux; Android 6.0.1; Nexus 5X Build/MMB29P) AppleWebKit/537.36 (K…"
click at [400, 404] on select "Botify Googlebot Safari iPhone Safari iPad Chrome Android Custom" at bounding box center [490, 415] width 180 height 23
type input "Mozilla/5.0 (Linux; Android 6.0.1; Nexus 5X Build/MMB29P) AppleWebKit/537.36 (K…"
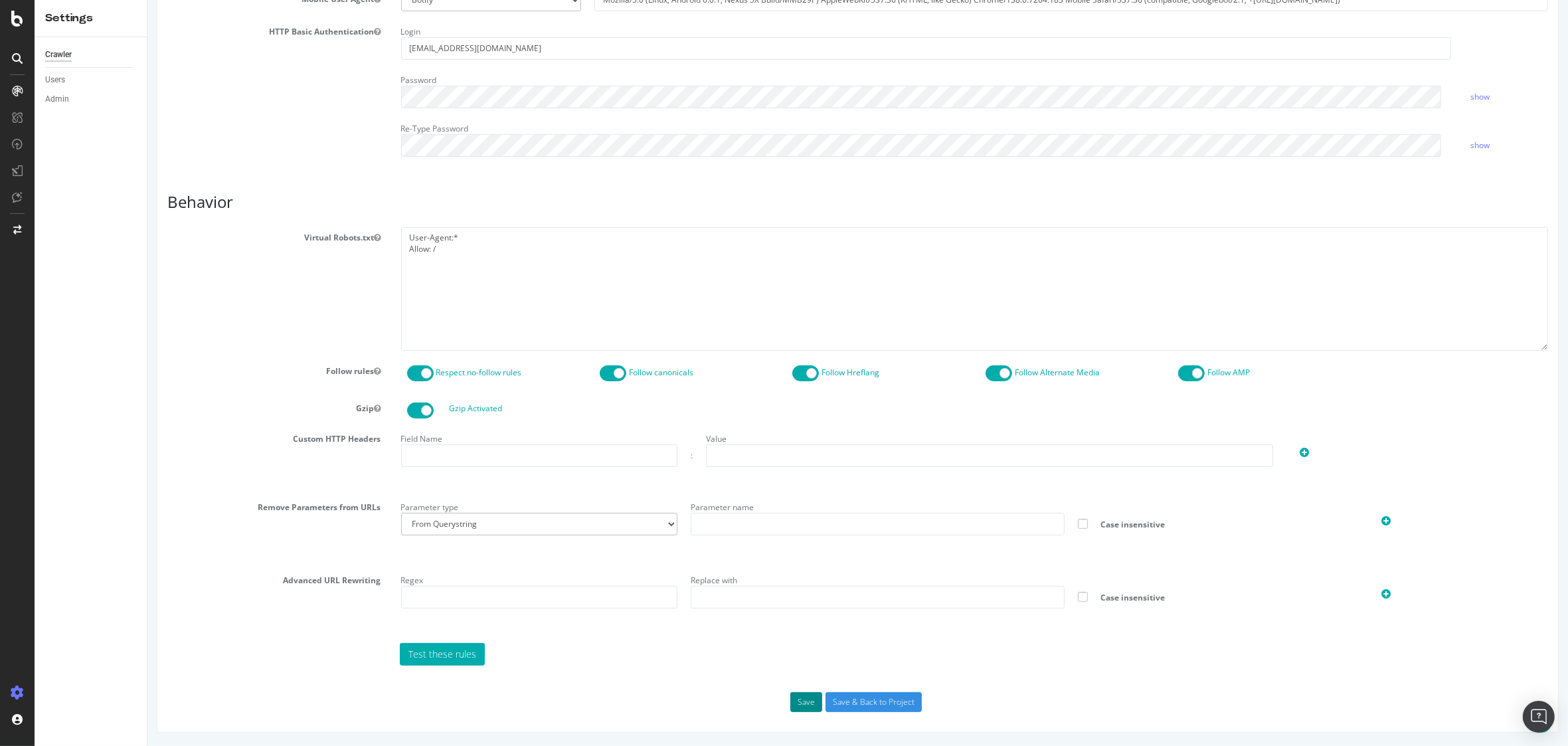
click at [803, 701] on button "Save" at bounding box center [806, 702] width 32 height 20
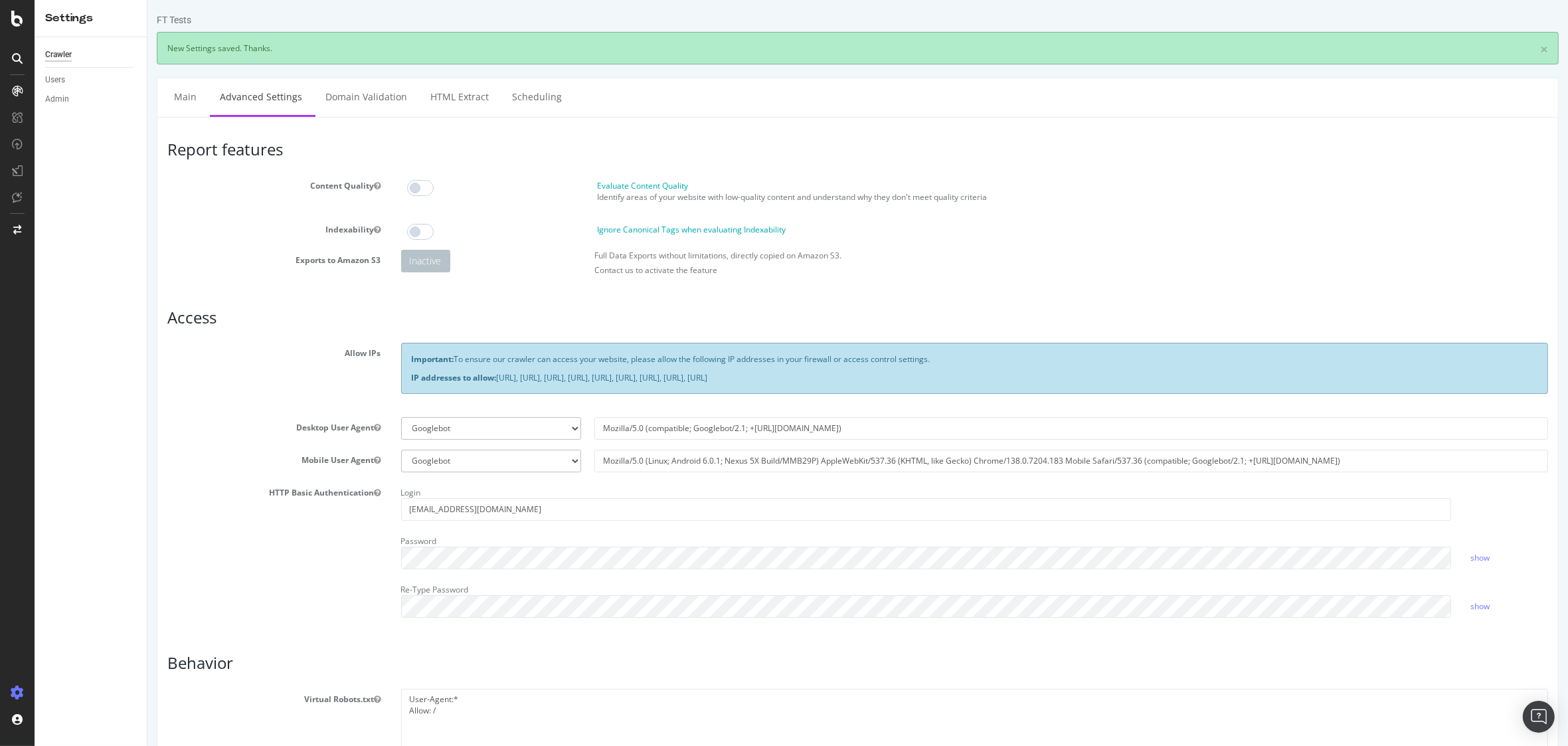
scroll to position [0, 0]
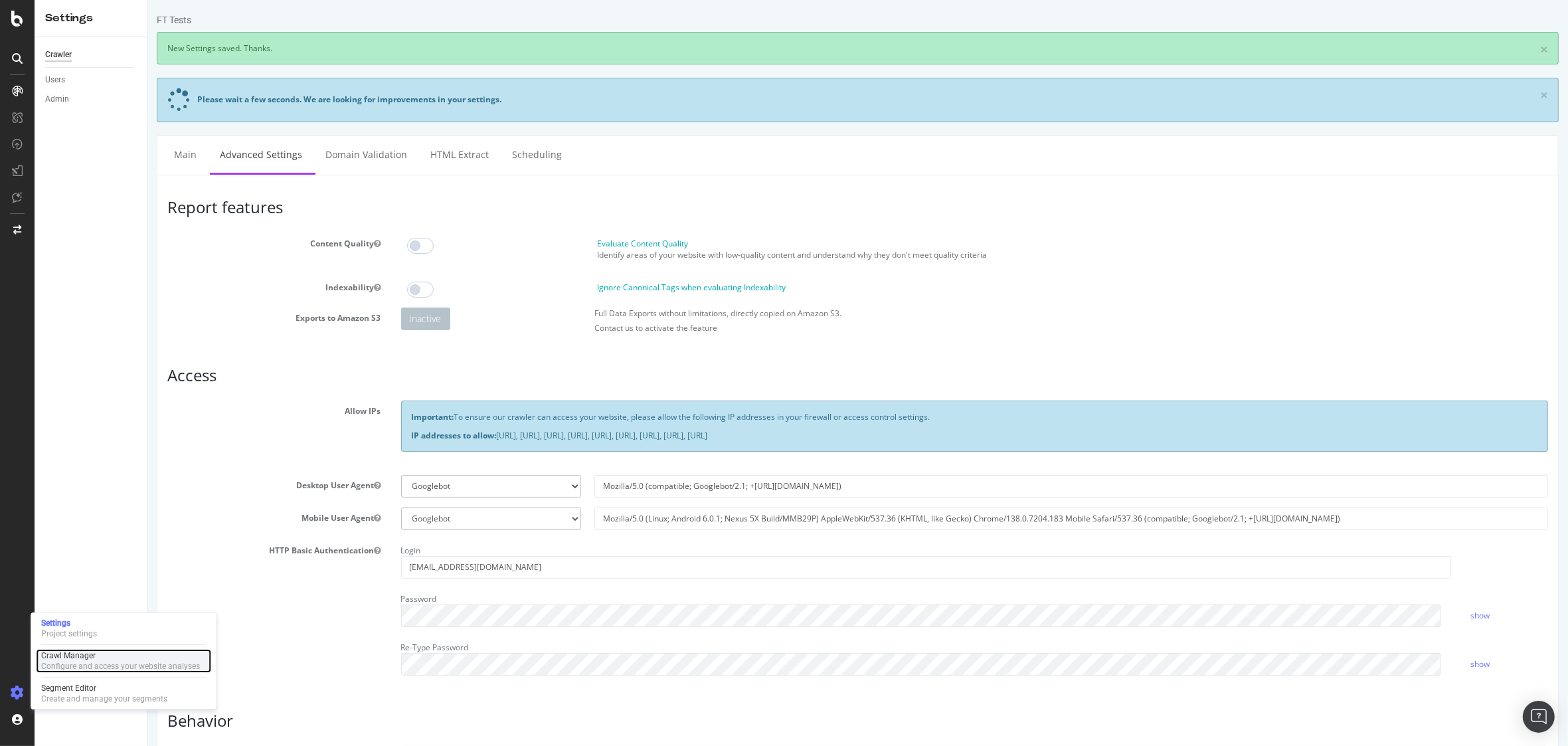
click at [70, 669] on div "Configure and access your website analyses" at bounding box center [120, 666] width 159 height 10
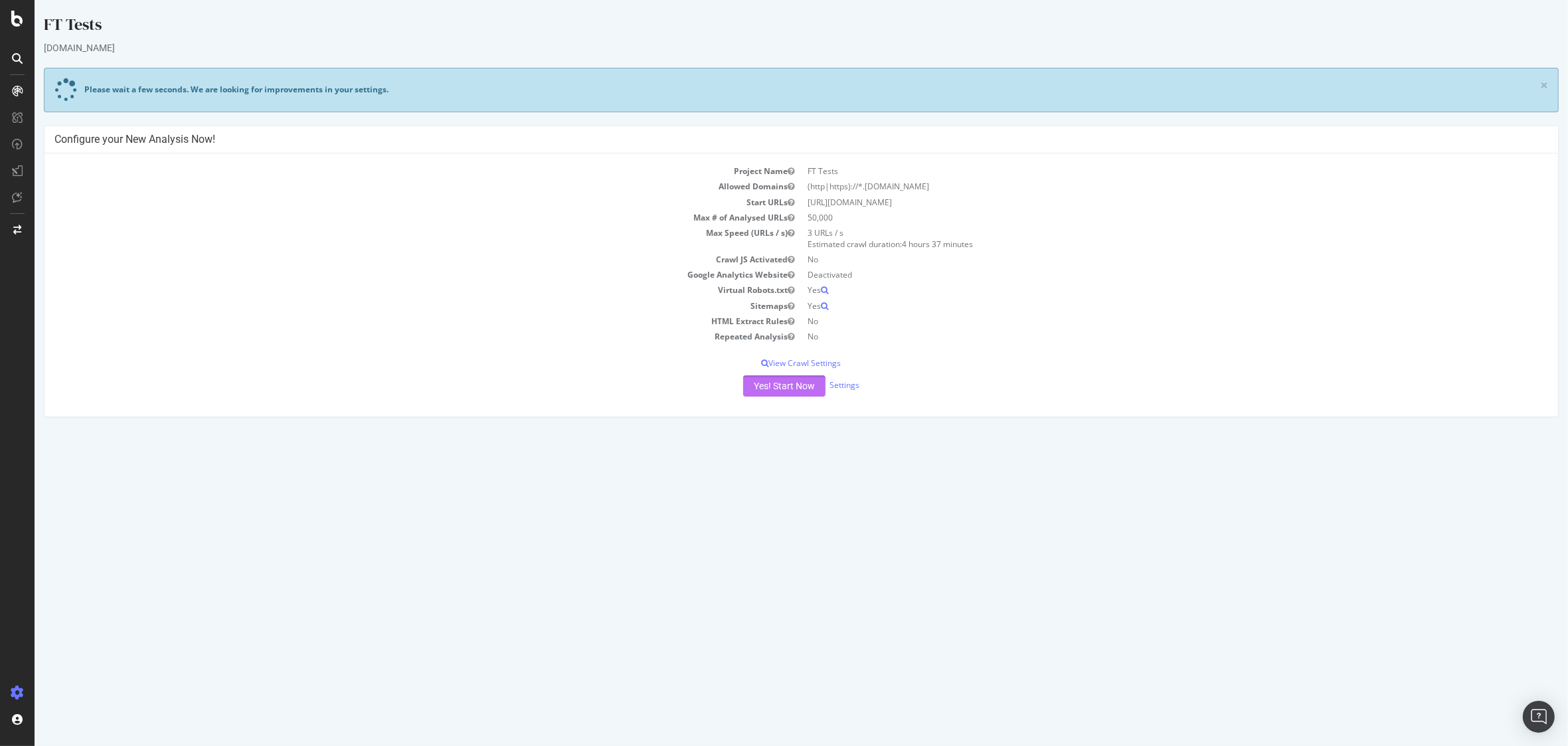
click at [797, 385] on button "Yes! Start Now" at bounding box center [784, 385] width 82 height 21
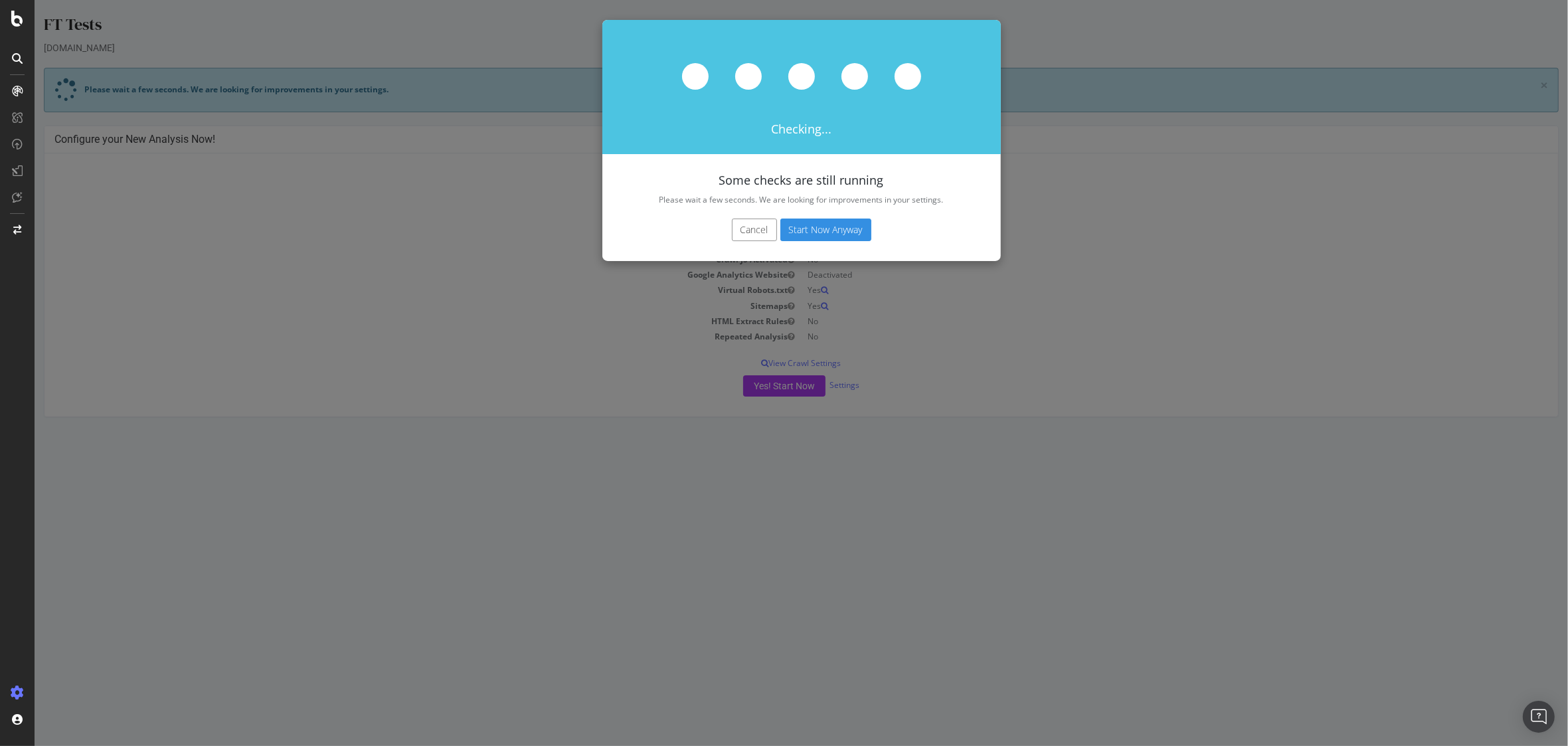
click at [821, 231] on button "Start Now Anyway" at bounding box center [826, 229] width 91 height 23
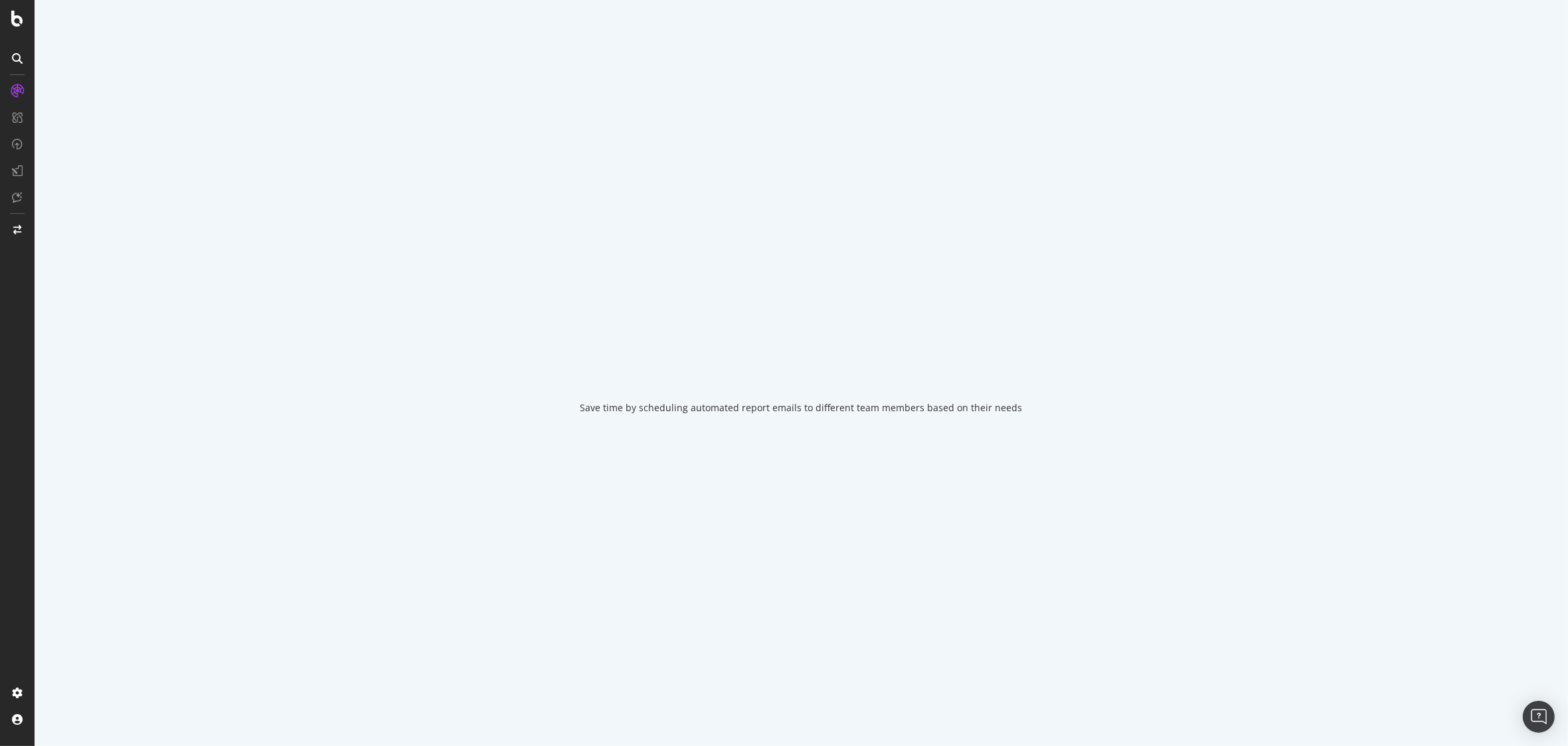
click at [822, 220] on div "Save time by scheduling automated report emails to different team members based…" at bounding box center [801, 373] width 1534 height 746
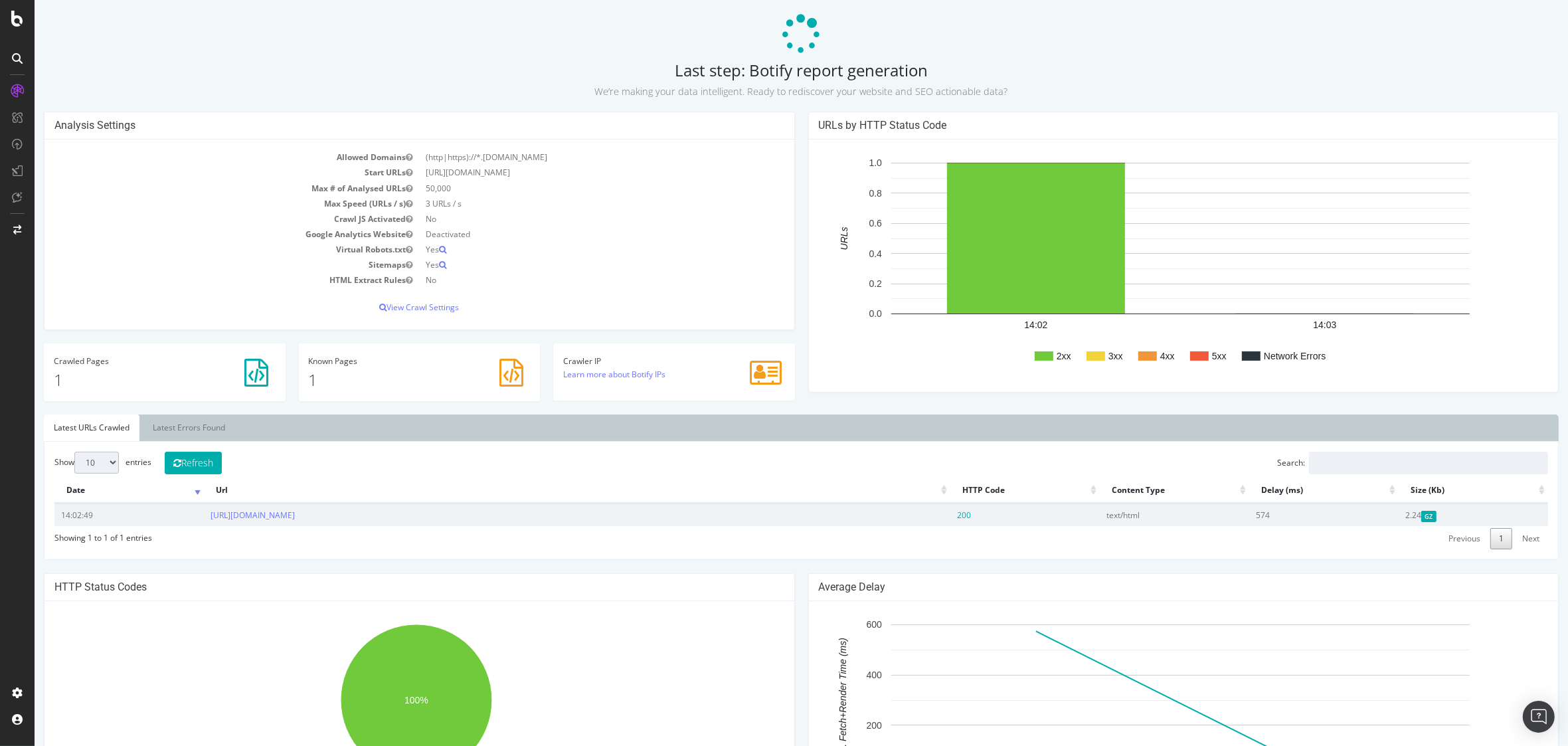
scroll to position [54, 0]
click at [1313, 308] on rect "A chart." at bounding box center [1181, 238] width 578 height 151
click at [1311, 312] on rect "A chart." at bounding box center [1181, 238] width 578 height 151
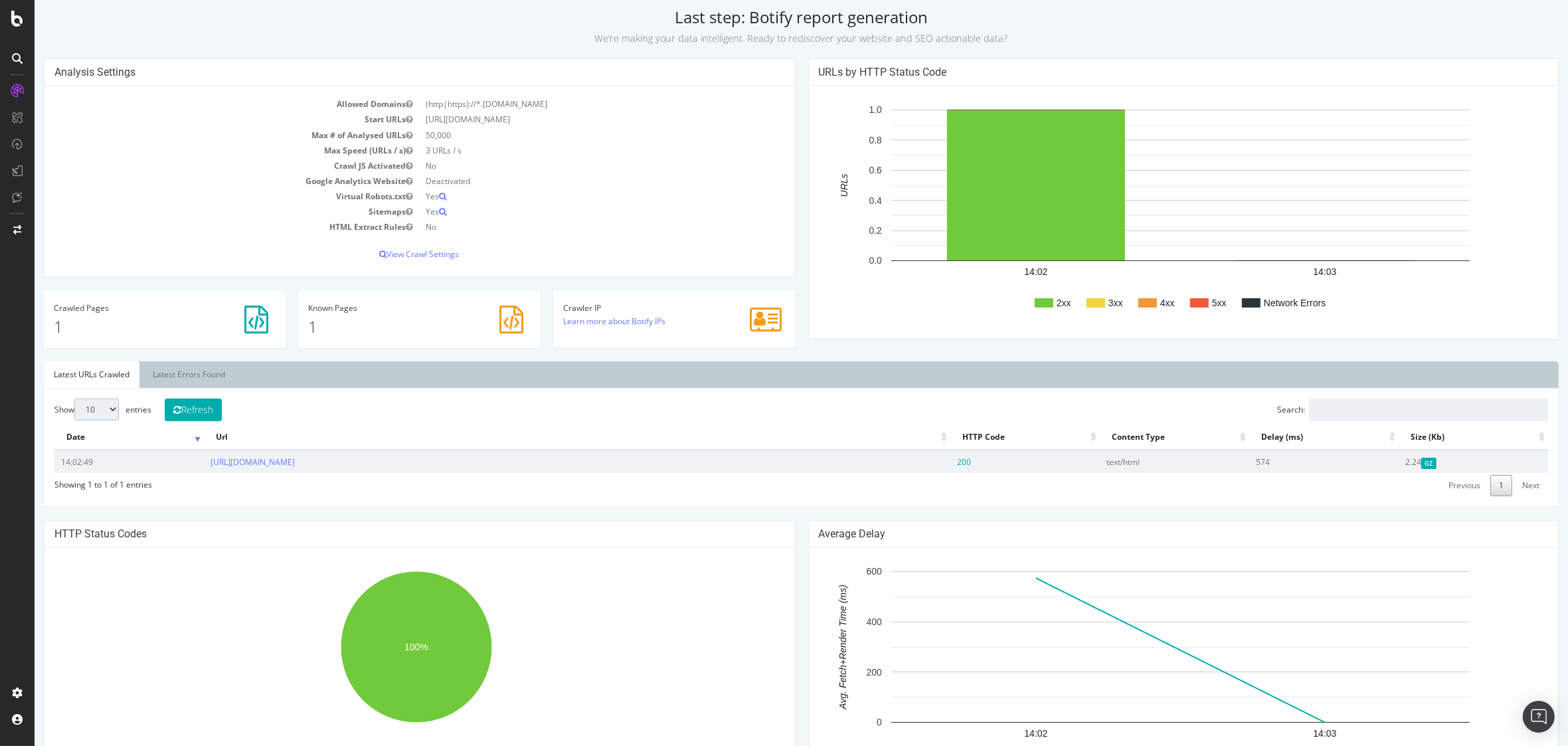
scroll to position [0, 0]
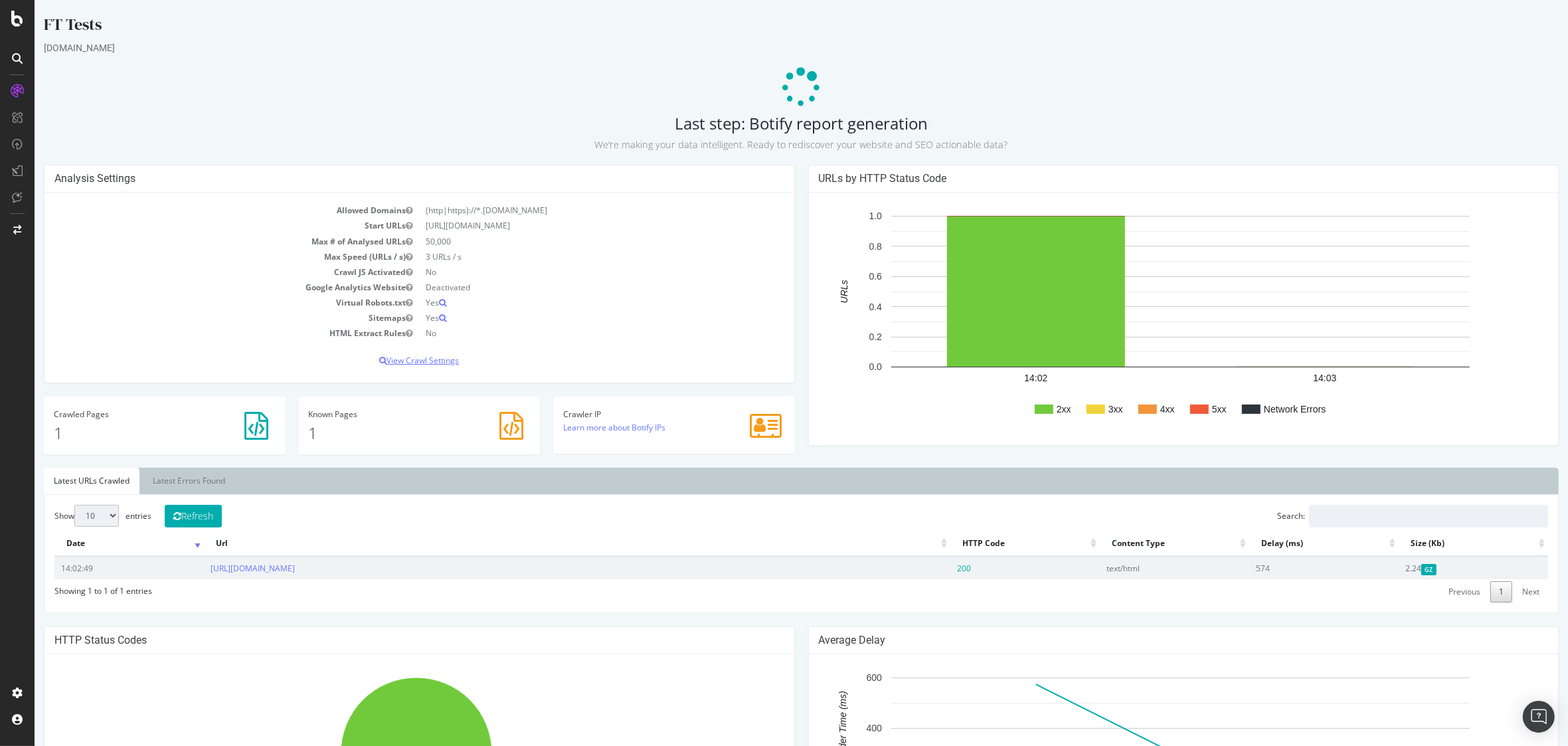
click at [433, 360] on p "View Crawl Settings" at bounding box center [419, 360] width 730 height 11
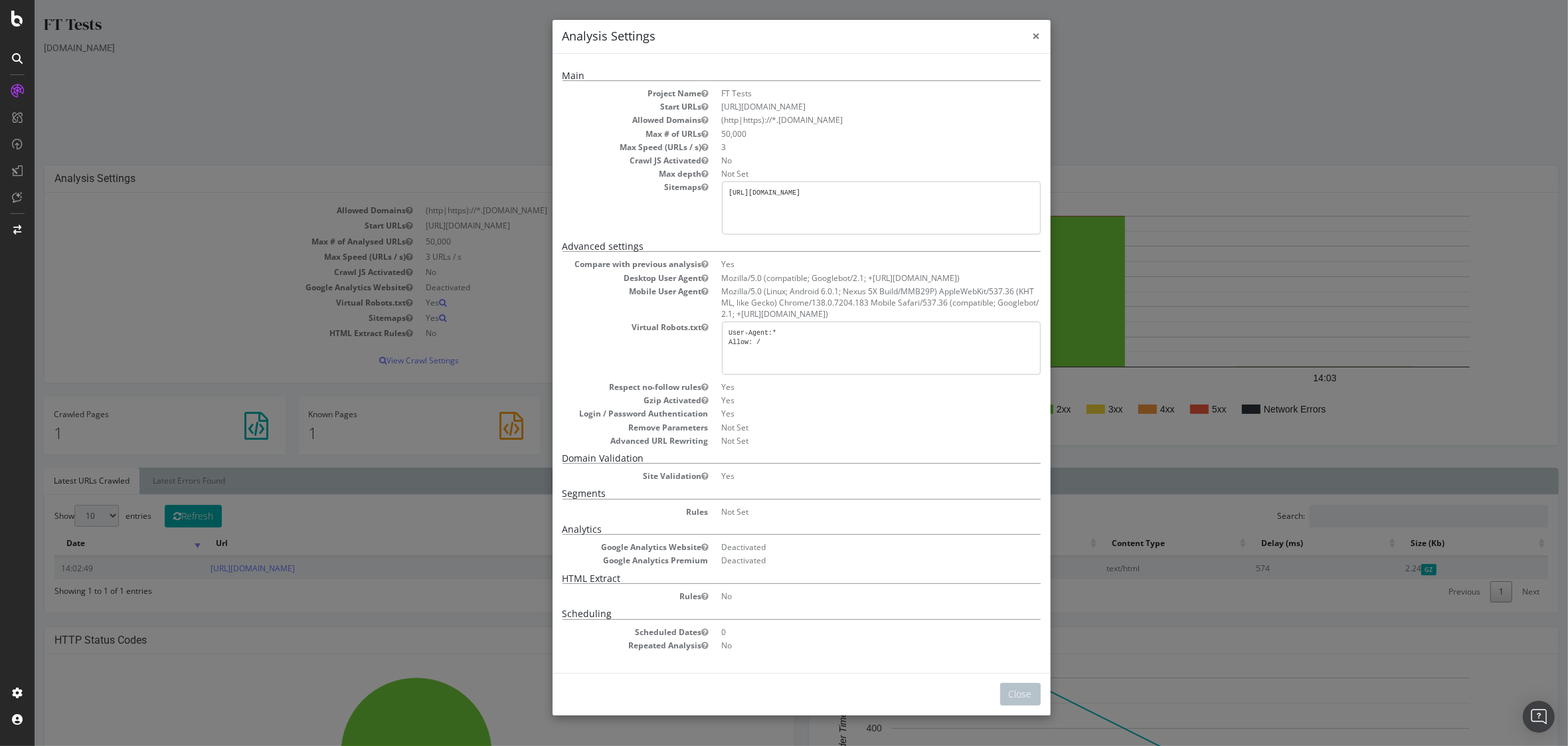
click at [1033, 36] on span "×" at bounding box center [1037, 36] width 8 height 19
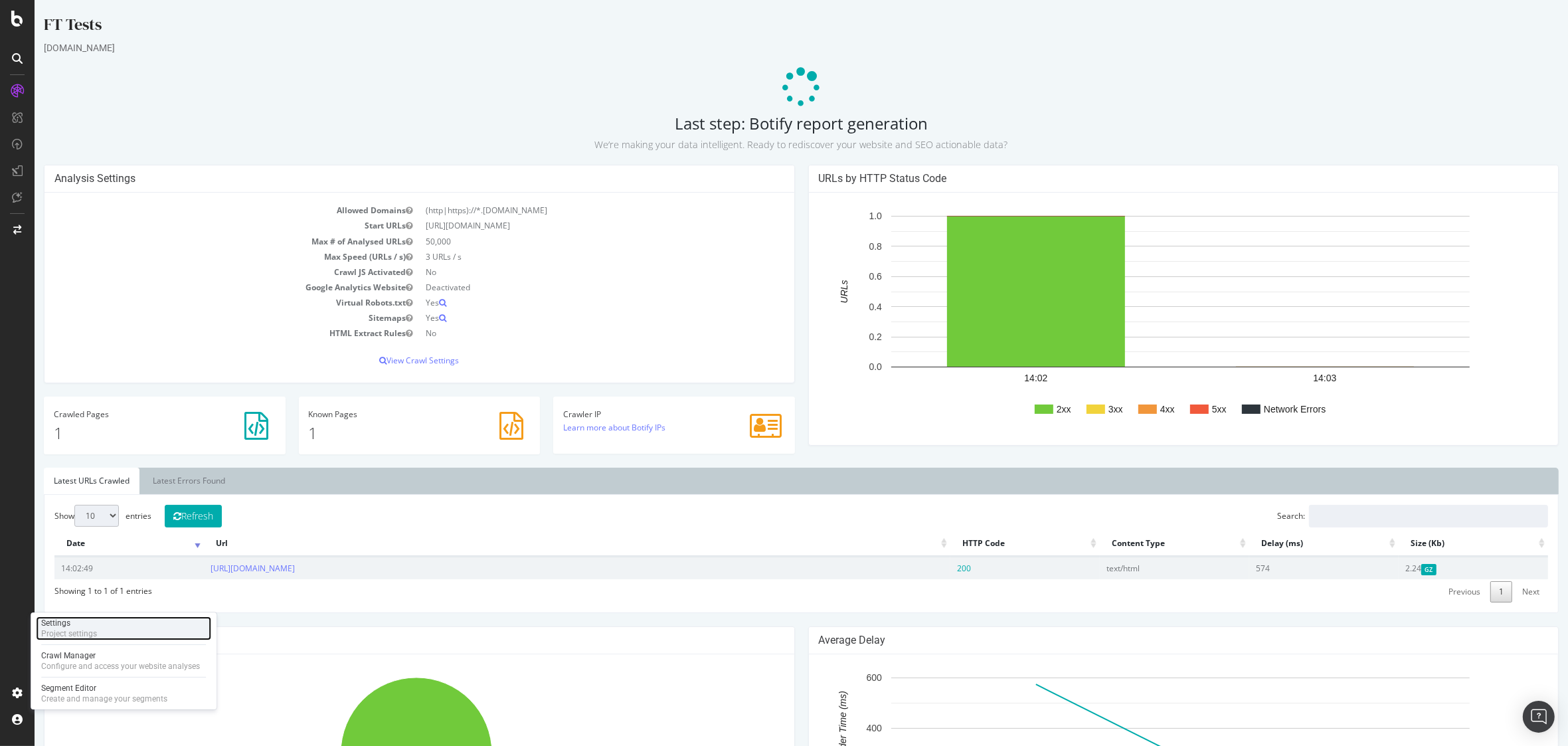
click at [76, 632] on div "Project settings" at bounding box center [69, 633] width 56 height 10
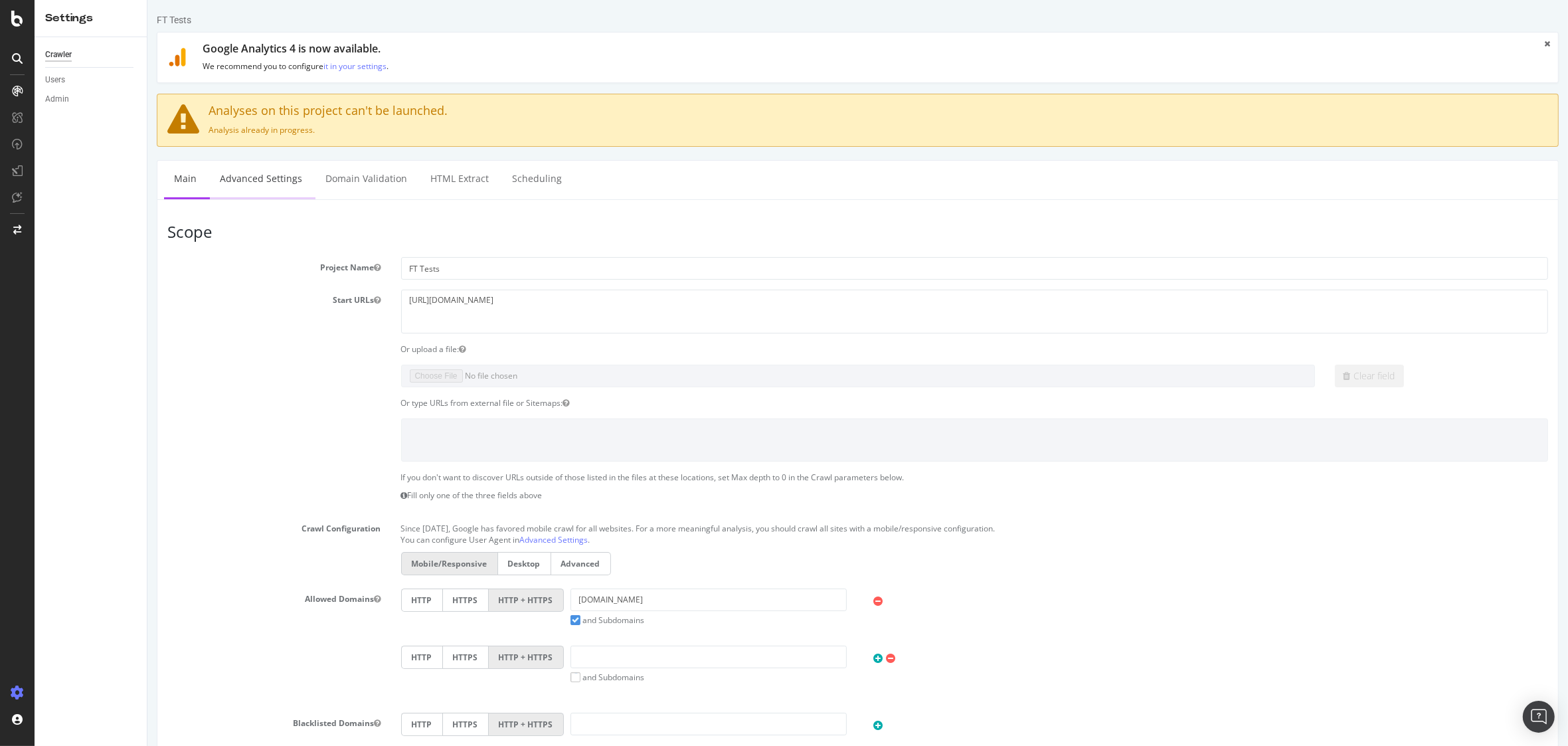
click at [249, 181] on link "Advanced Settings" at bounding box center [260, 179] width 102 height 36
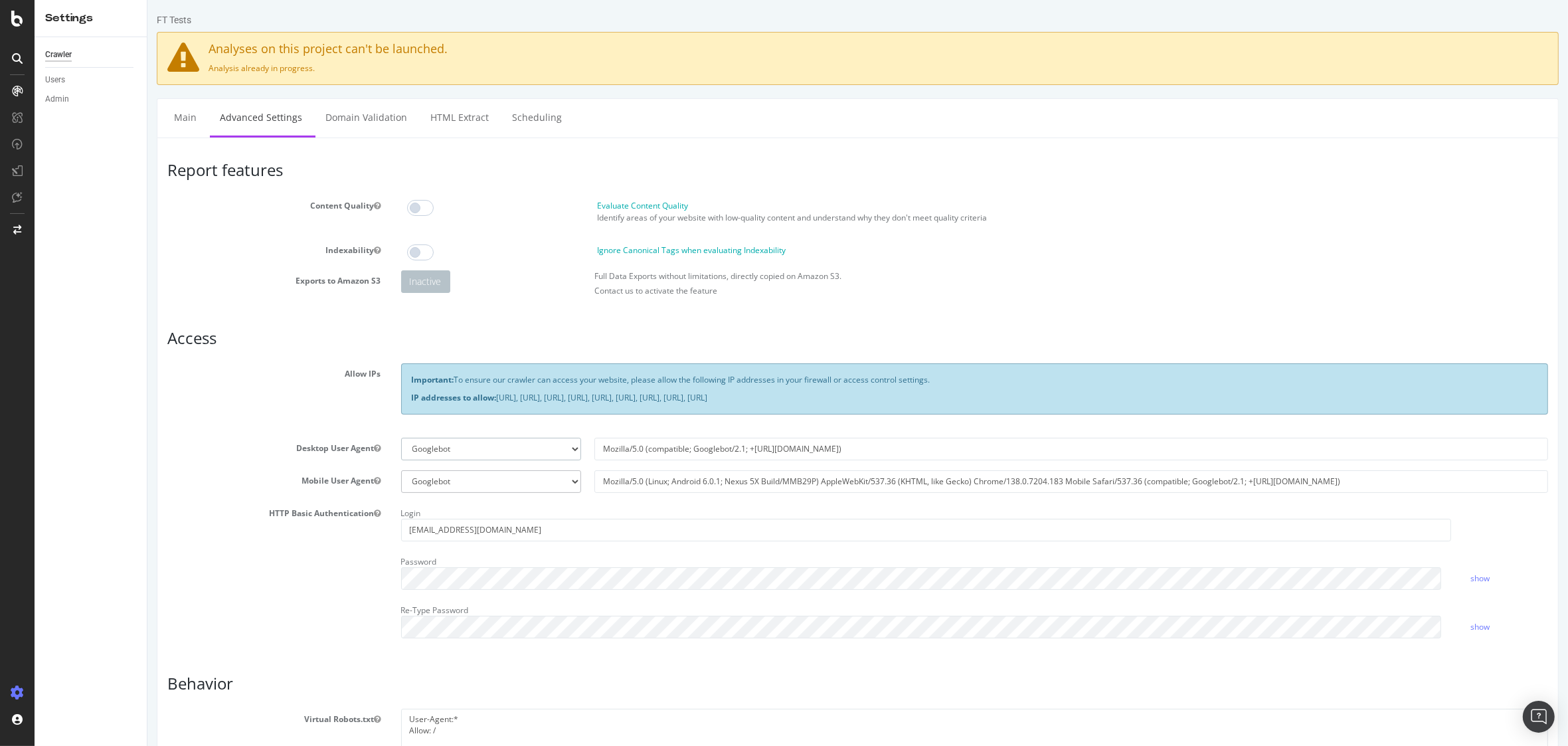
click at [540, 449] on select "Botify Googlebot Chrome Firefox Edge Custom" at bounding box center [490, 449] width 180 height 23
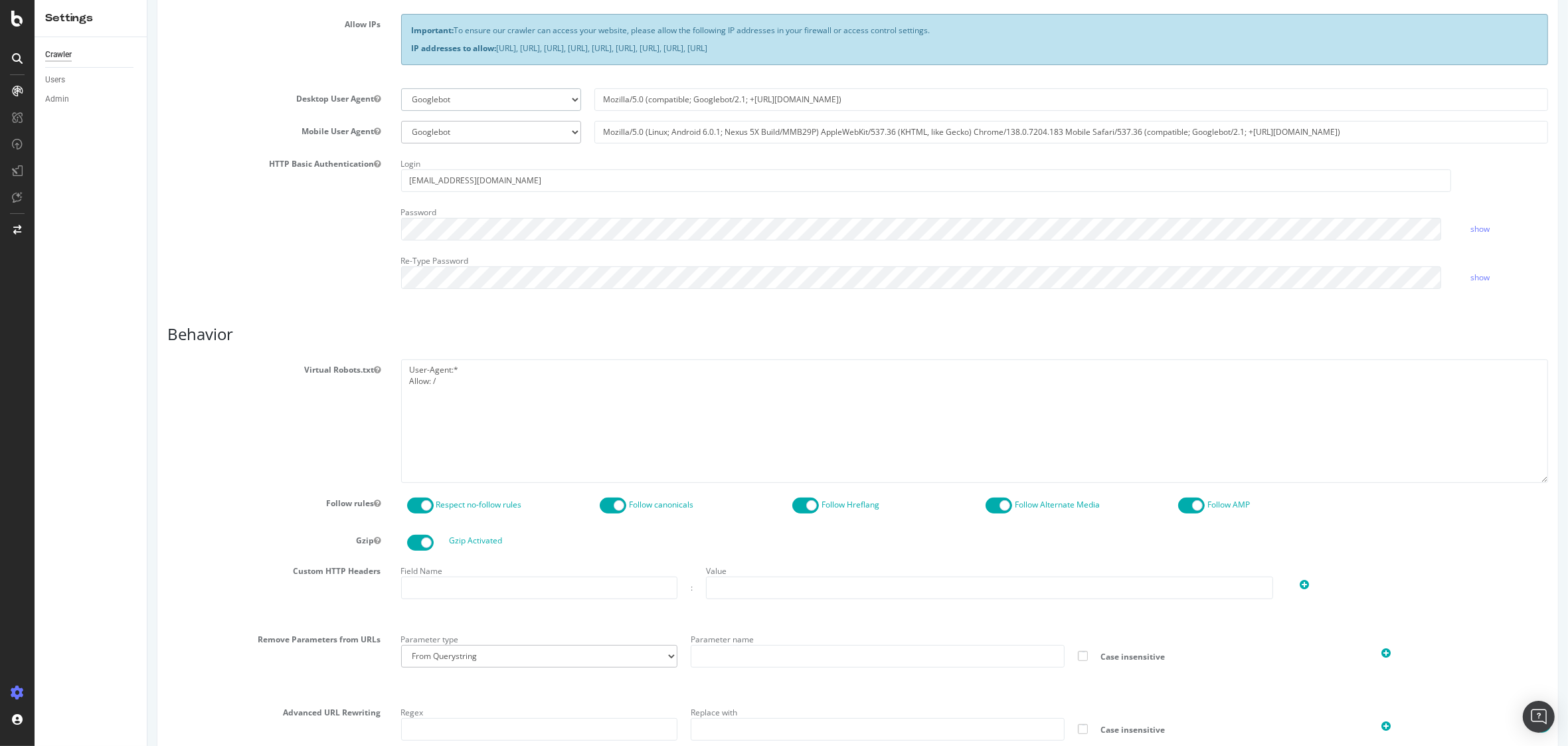
scroll to position [350, 0]
click at [421, 504] on span at bounding box center [420, 504] width 27 height 16
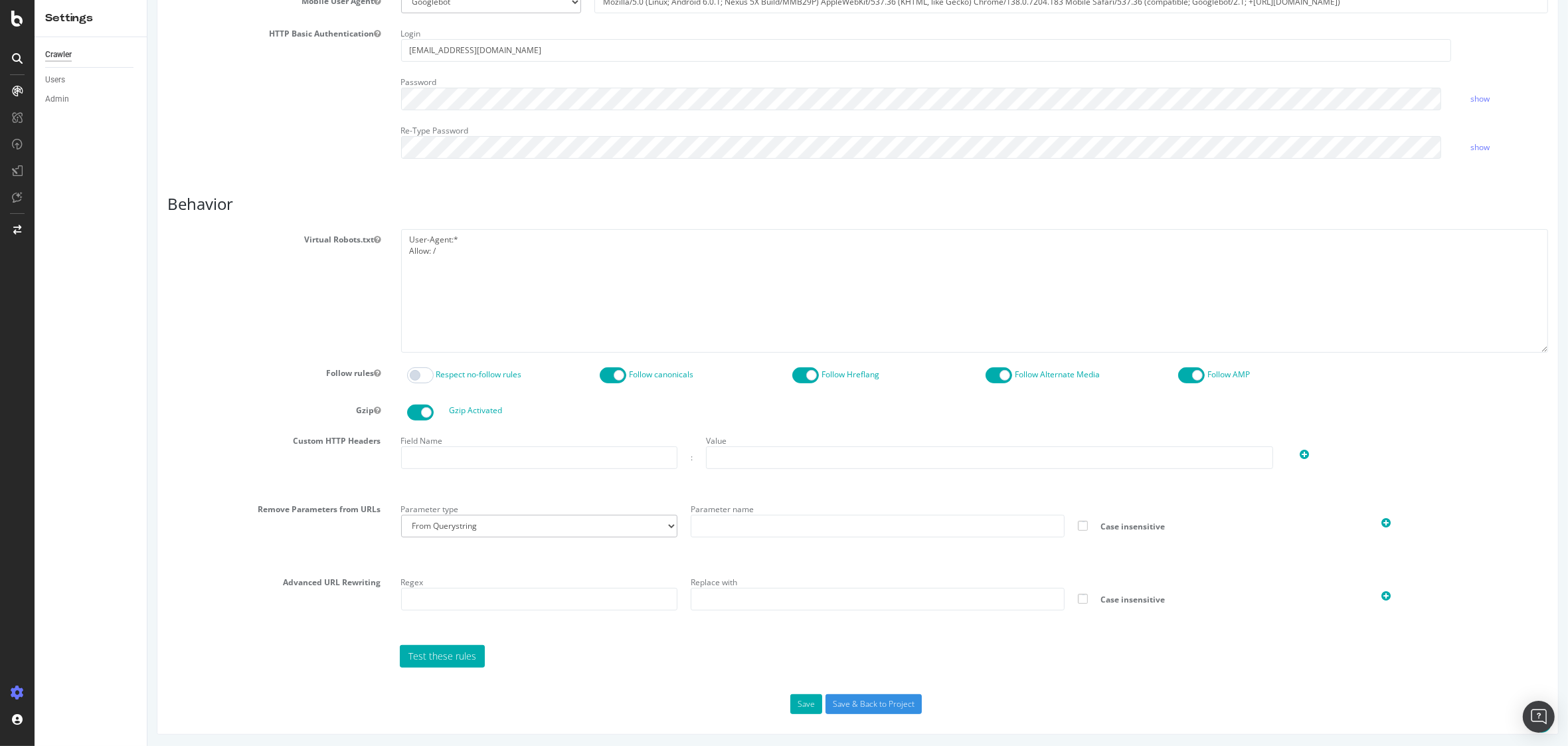
scroll to position [483, 0]
click at [808, 701] on button "Save" at bounding box center [806, 702] width 32 height 20
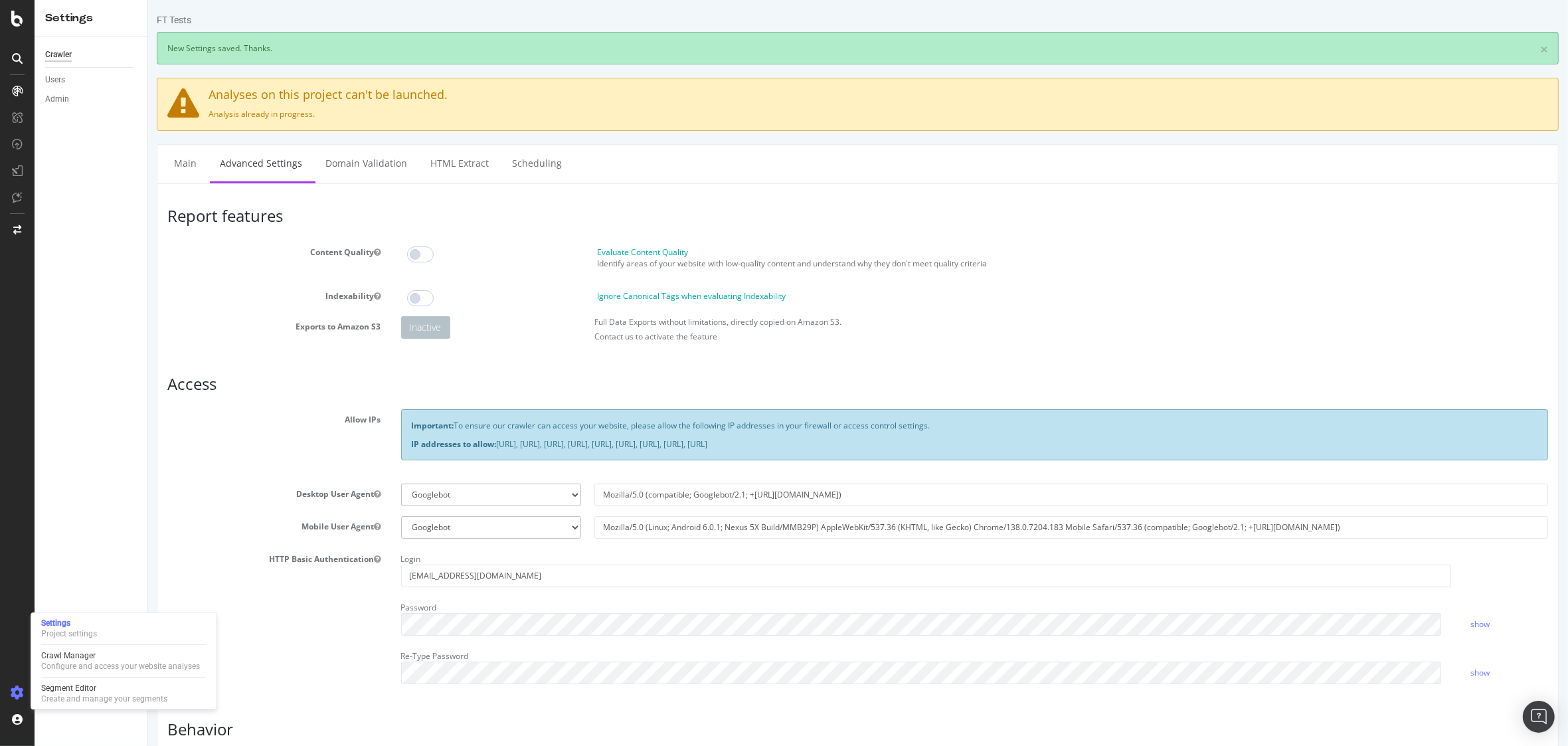
scroll to position [0, 0]
click at [17, 694] on icon at bounding box center [16, 692] width 13 height 13
click at [91, 648] on div "Settings Project settings Crawl Manager Configure and access your website analy…" at bounding box center [123, 661] width 186 height 97
click at [87, 666] on div "Configure and access your website analyses" at bounding box center [120, 666] width 159 height 10
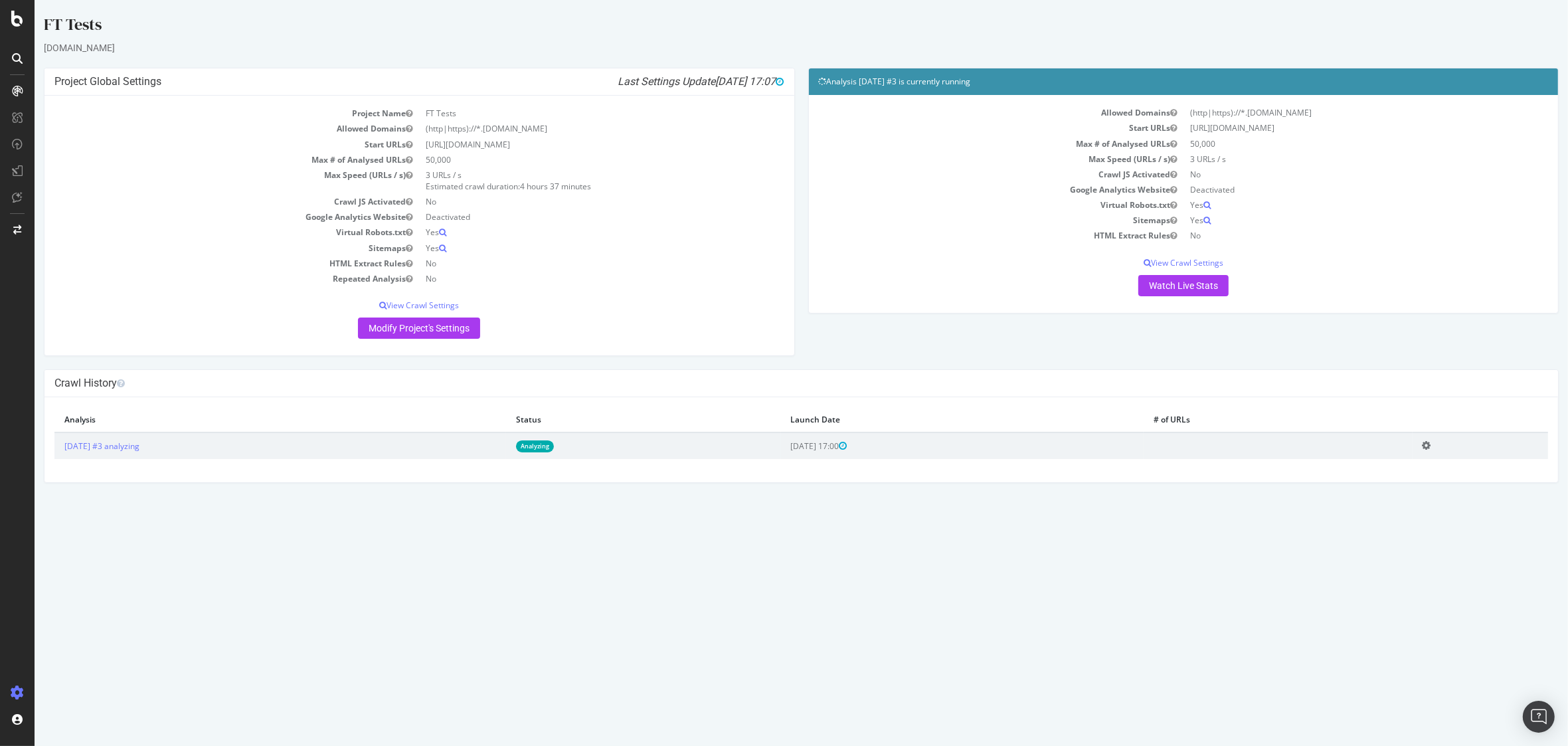
click at [1431, 447] on icon at bounding box center [1427, 445] width 9 height 10
click at [1402, 482] on link "Delete analysis" at bounding box center [1378, 484] width 106 height 18
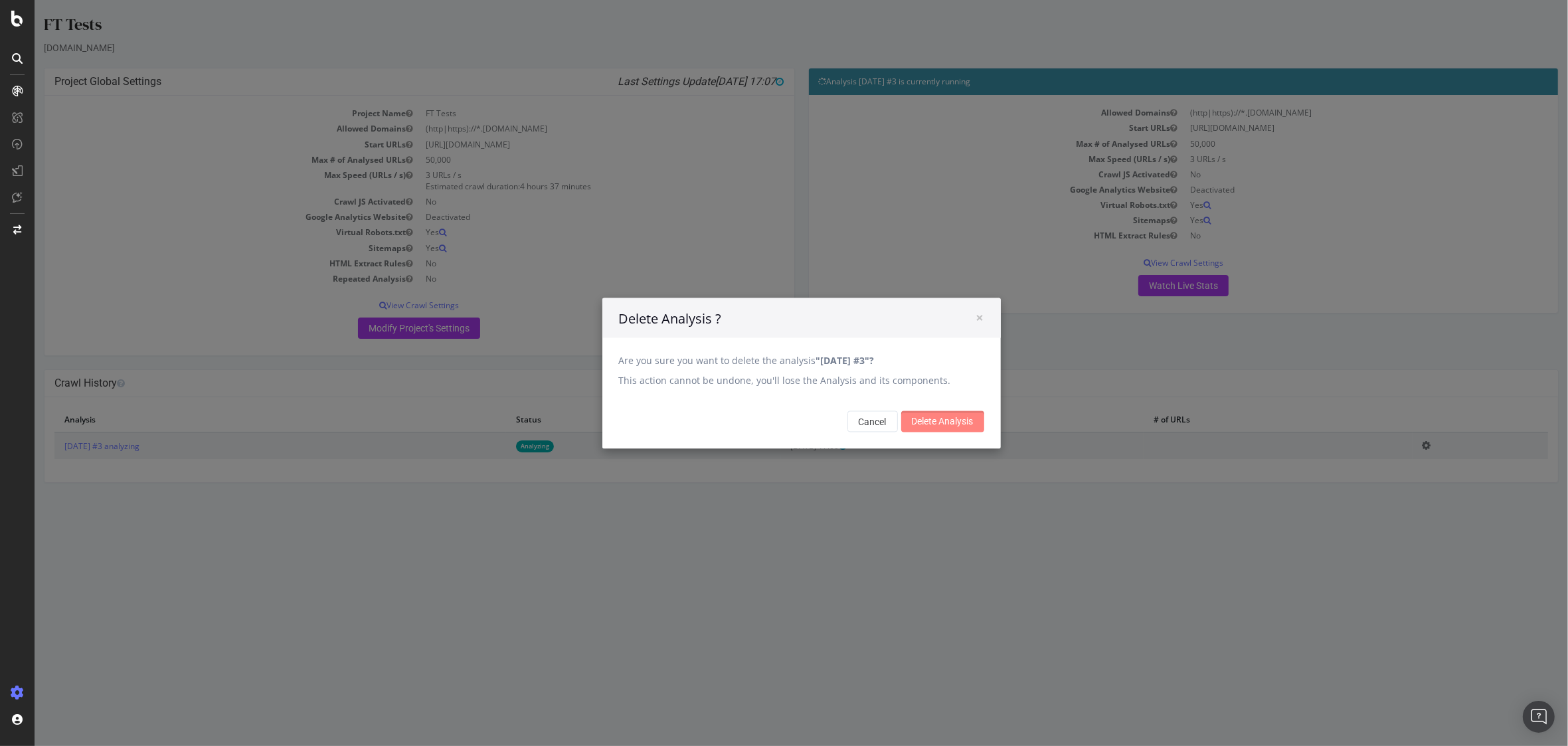
click at [935, 422] on input "Delete Analysis" at bounding box center [942, 421] width 83 height 21
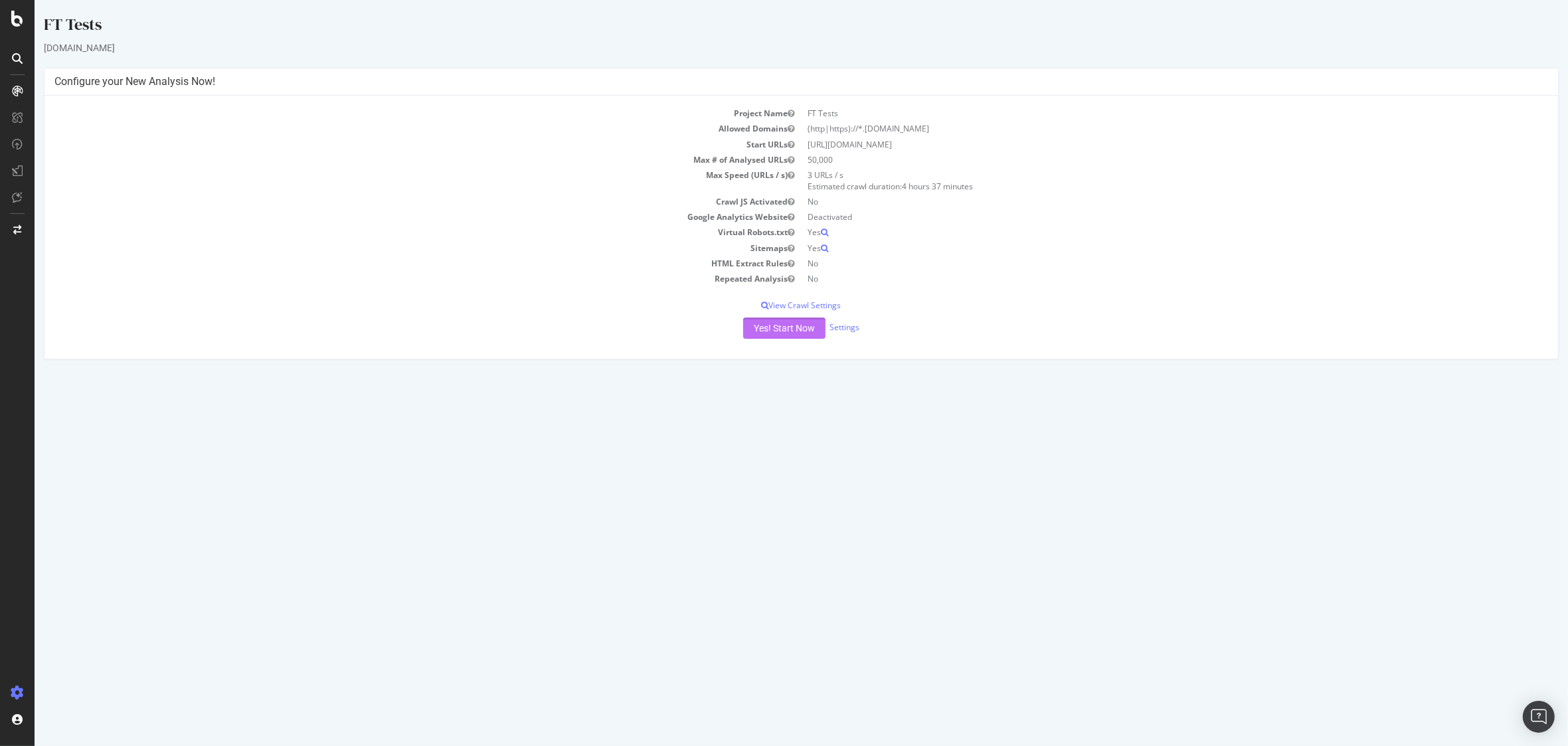
click at [774, 331] on button "Yes! Start Now" at bounding box center [784, 328] width 82 height 21
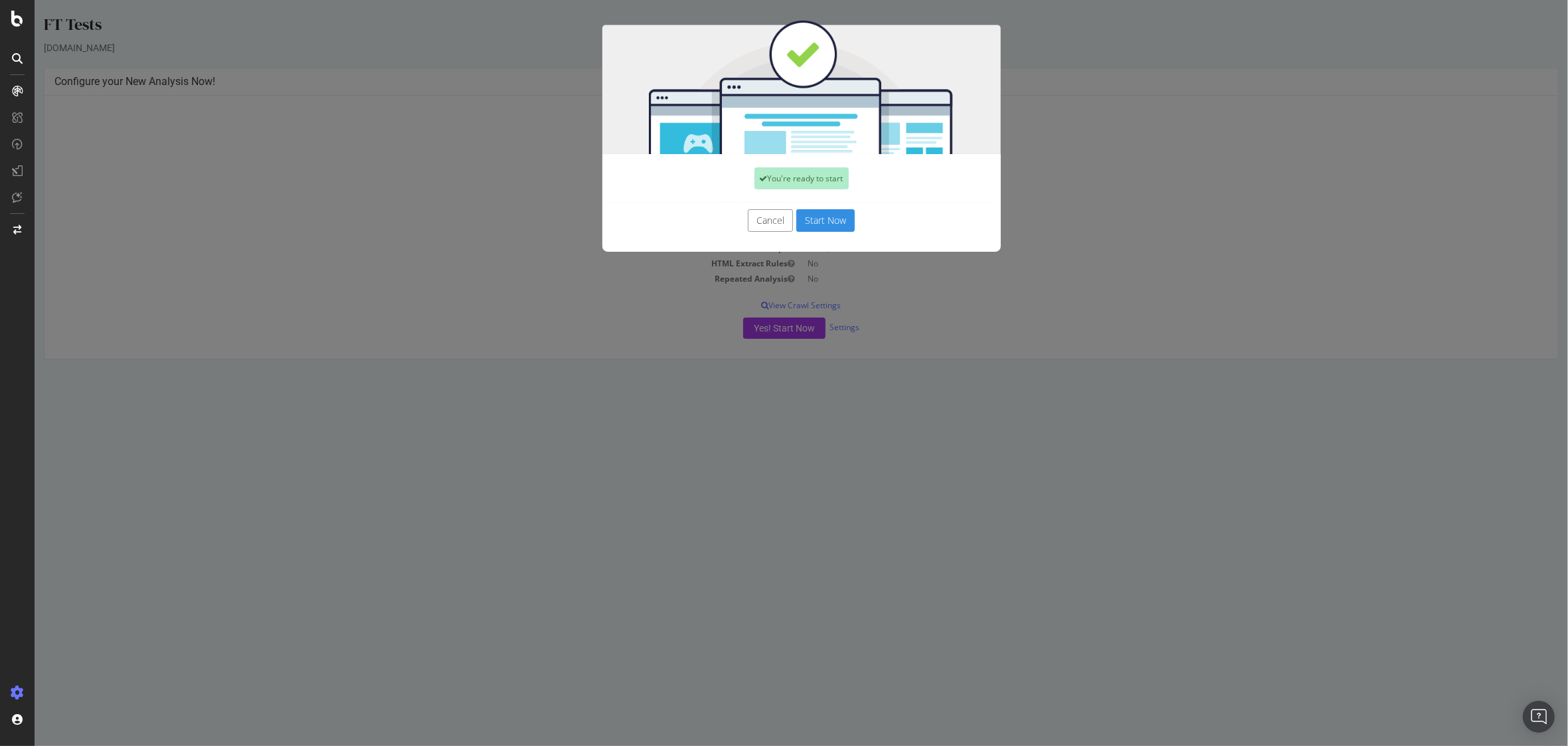
click at [823, 221] on button "Start Now" at bounding box center [825, 221] width 58 height 23
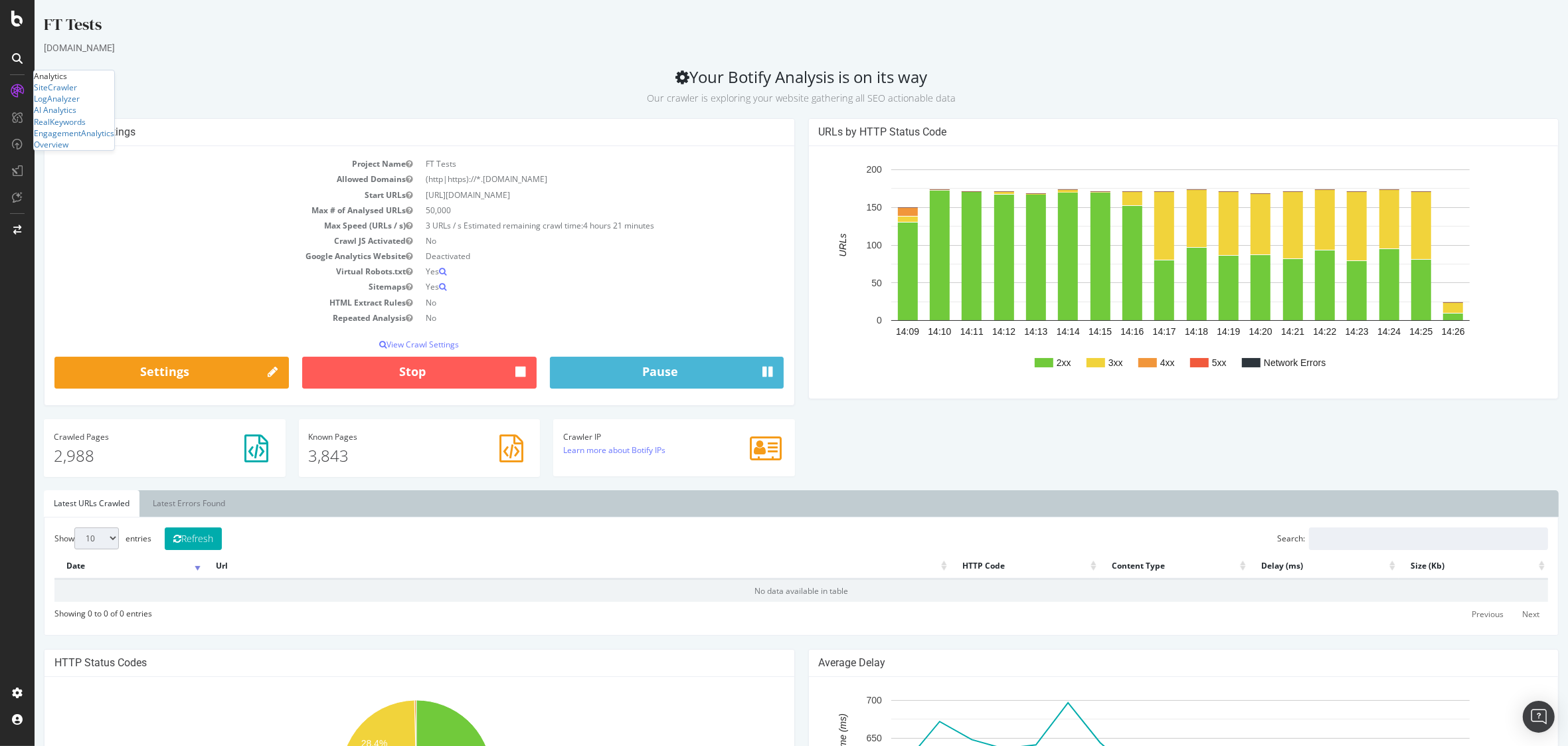
click at [255, 59] on div "FT Tests servicenow-staging.fluidtopics.net Your Botify Analysis is on its way …" at bounding box center [801, 625] width 1534 height 1224
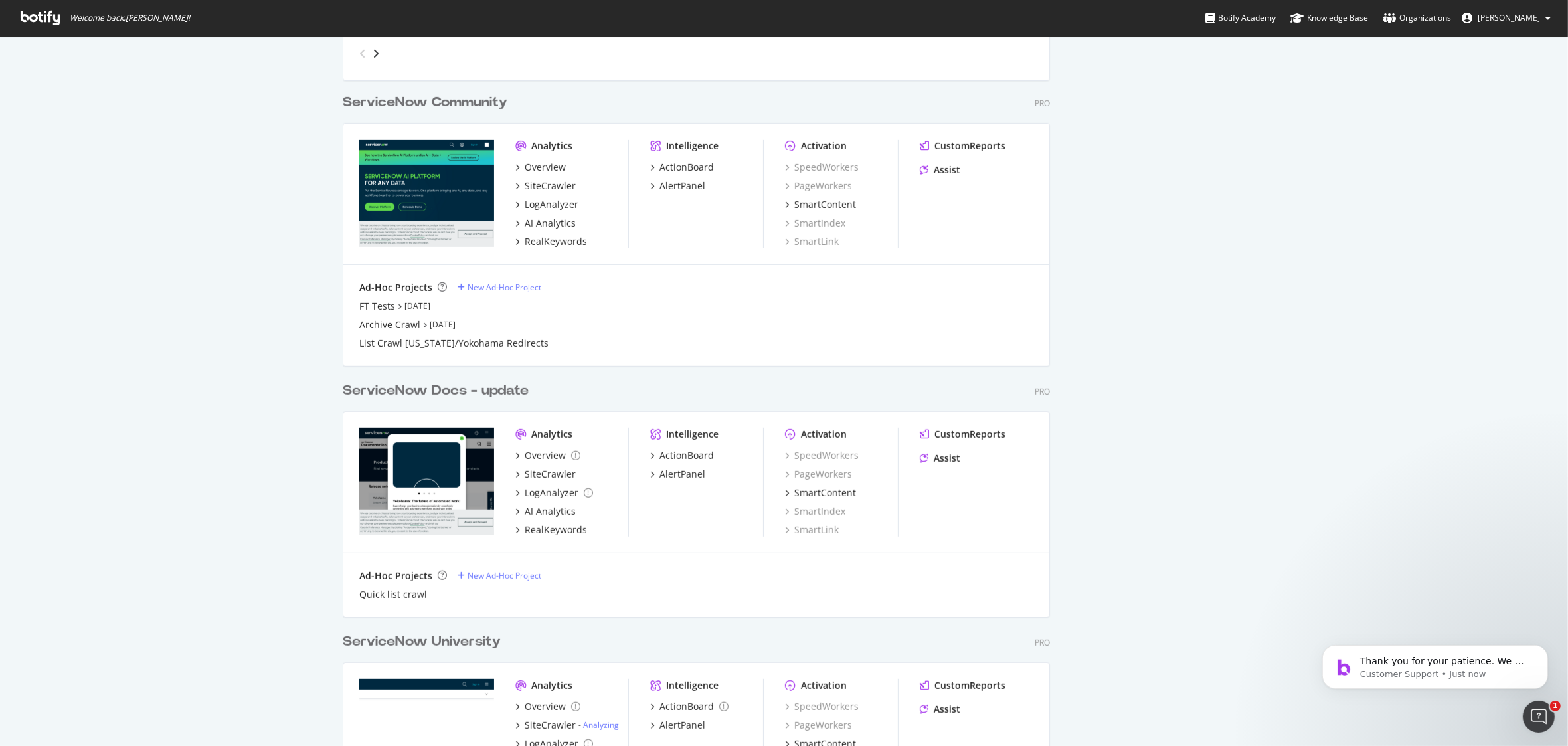
scroll to position [971, 0]
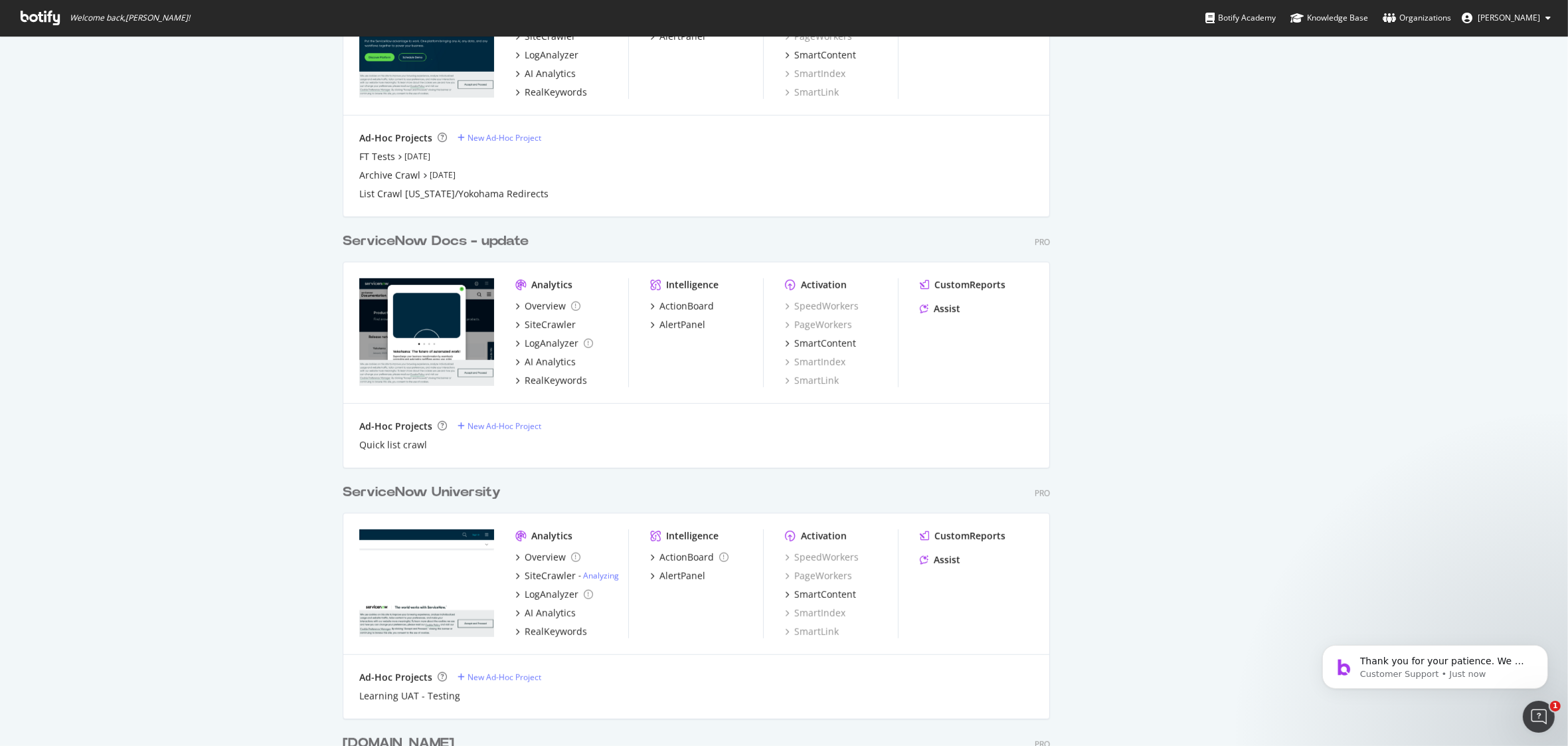
drag, startPoint x: 615, startPoint y: 249, endPoint x: 521, endPoint y: 251, distance: 94.0
click at [521, 251] on div "ServiceNow Docs - update Pro" at bounding box center [696, 241] width 707 height 19
click at [1436, 660] on span "Thank you for your patience. We will try to get back to you as soon as possible." at bounding box center [1444, 673] width 170 height 37
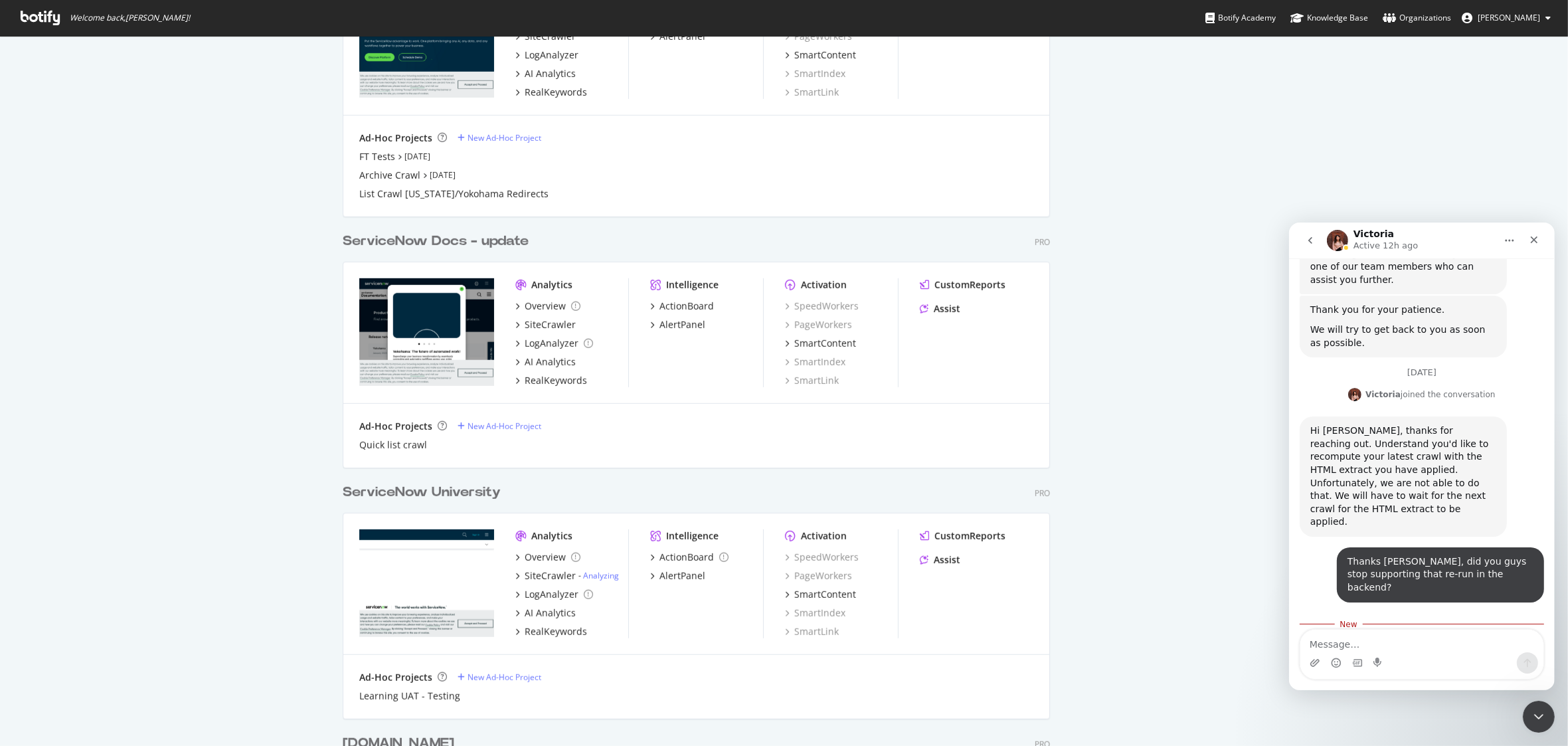
scroll to position [757, 0]
click at [1538, 240] on icon "Close" at bounding box center [1533, 238] width 10 height 10
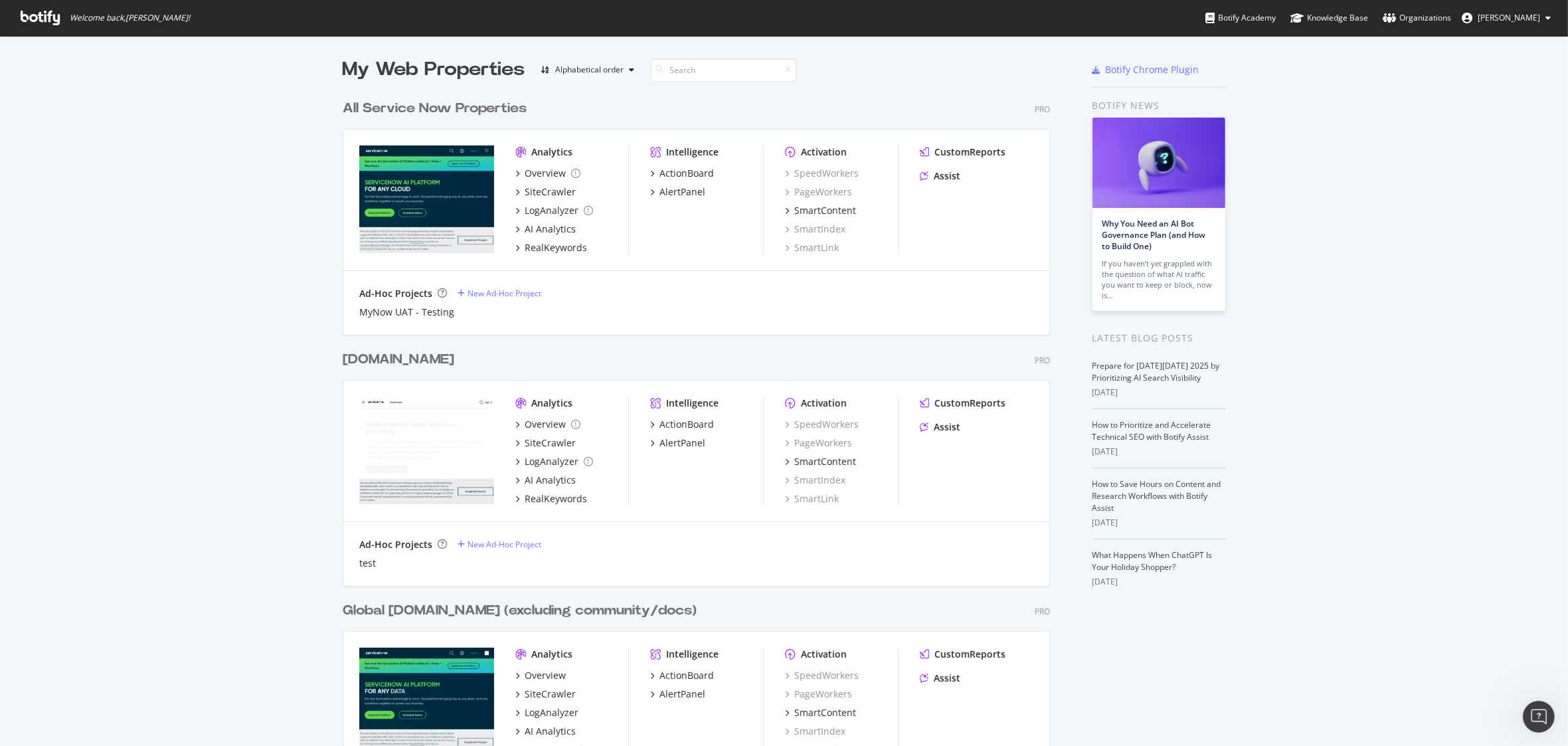
scroll to position [0, 0]
drag, startPoint x: 1540, startPoint y: 716, endPoint x: 3043, endPoint y: 1421, distance: 1660.1
click at [1541, 717] on icon "Open Intercom Messenger" at bounding box center [1537, 715] width 22 height 22
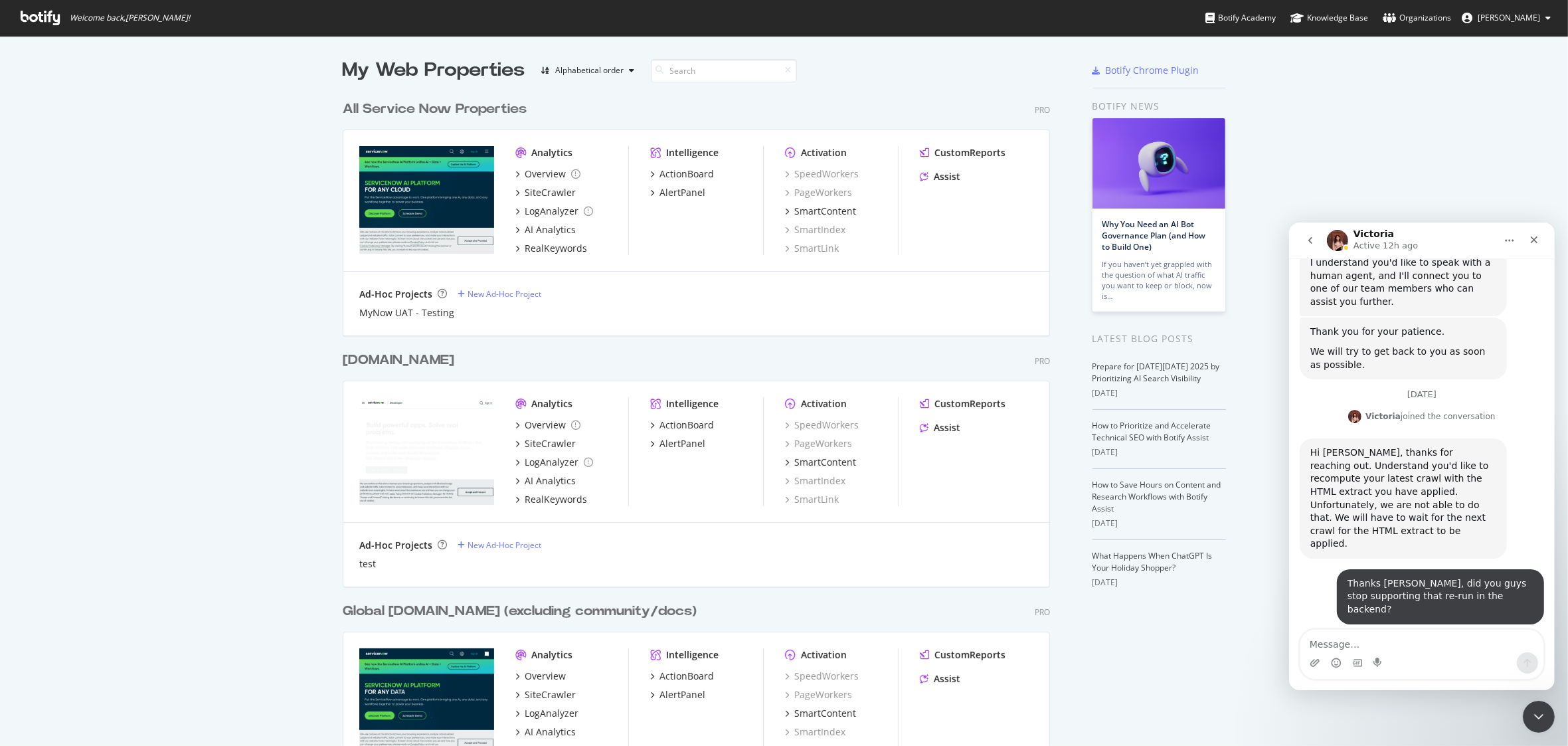
scroll to position [735, 0]
click at [1351, 406] on img "Victoria says…" at bounding box center [1354, 412] width 13 height 13
click at [1339, 243] on img "Intercom messenger" at bounding box center [1337, 240] width 21 height 21
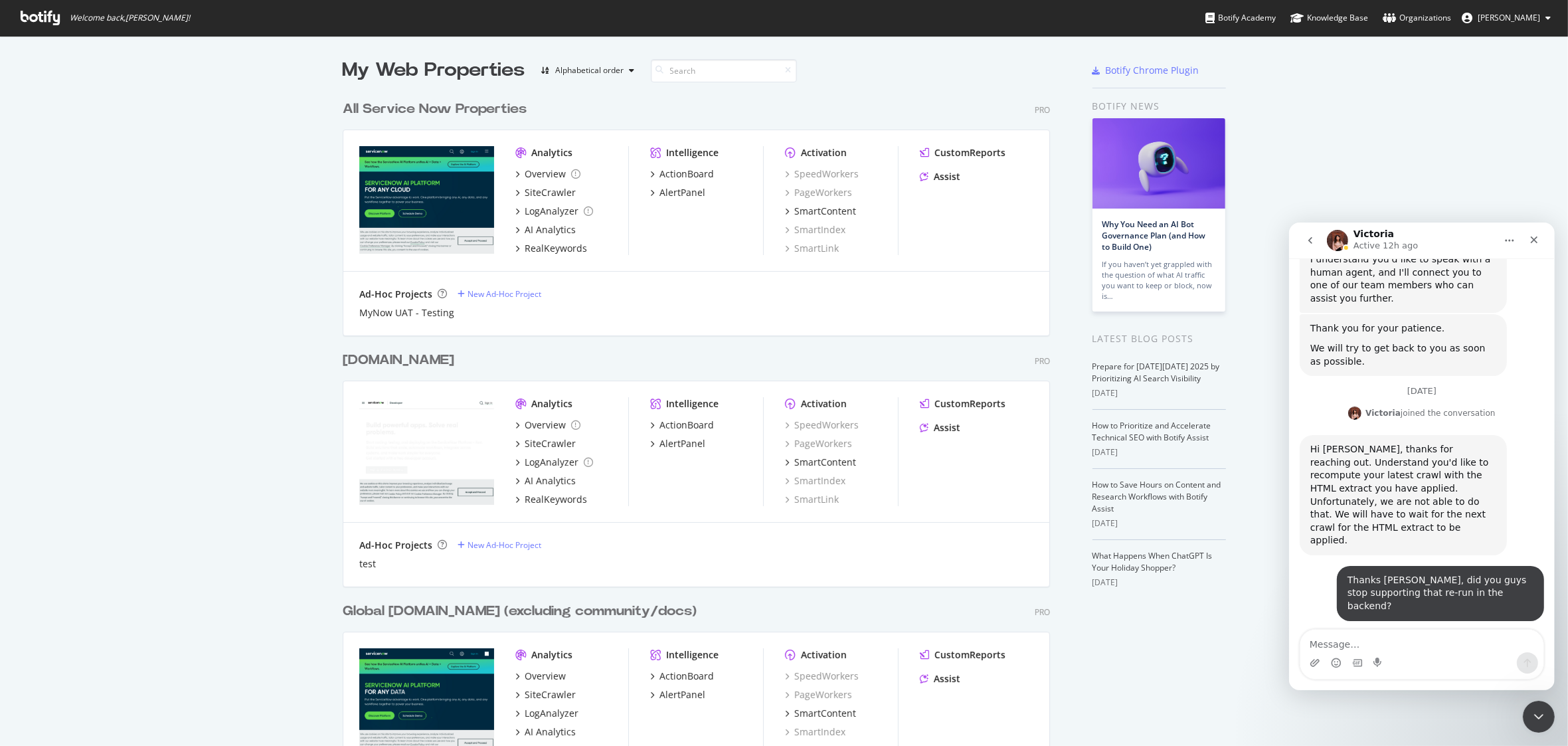
click at [1510, 238] on icon "Home" at bounding box center [1508, 239] width 10 height 10
click at [1492, 280] on div "Expand window" at bounding box center [1470, 273] width 94 height 14
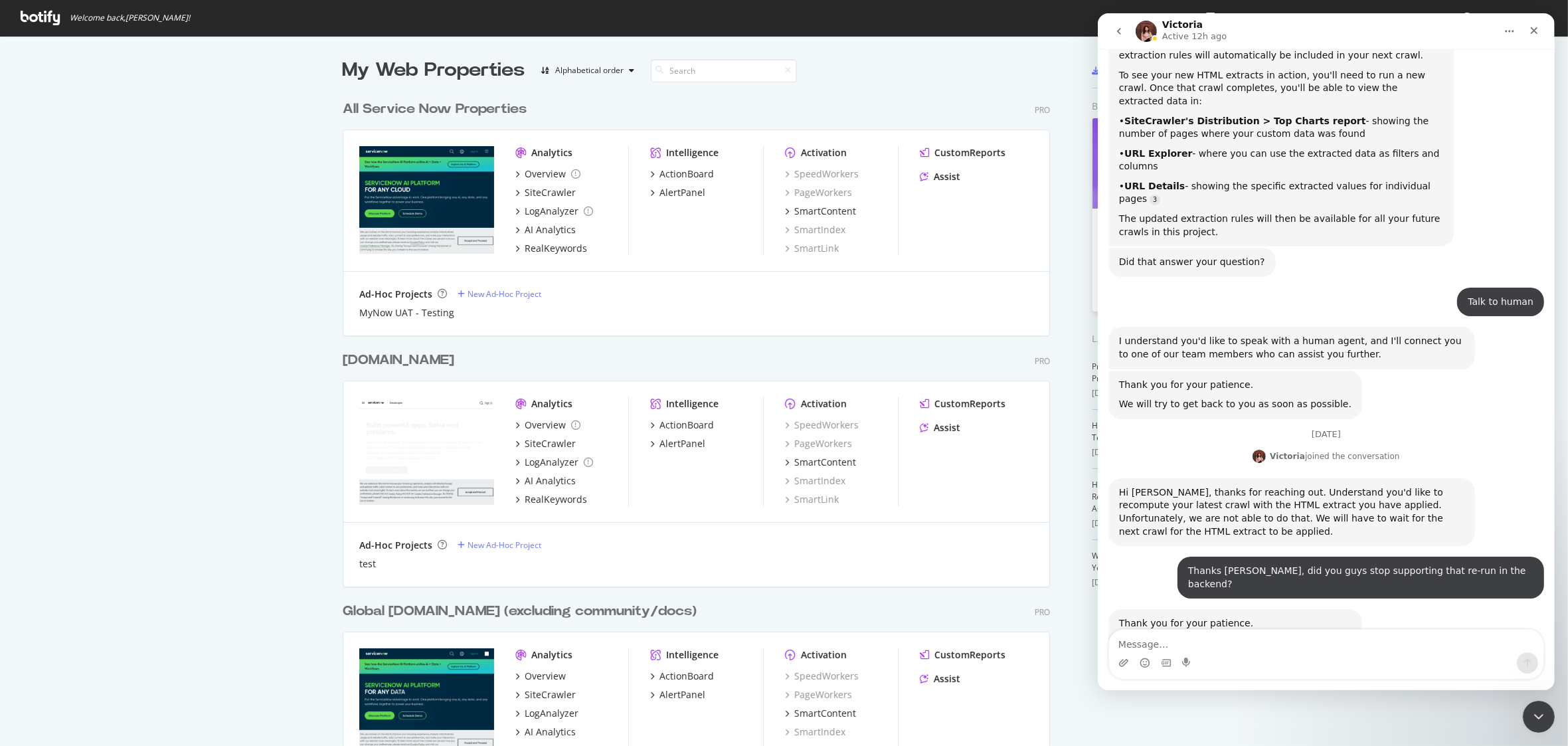
scroll to position [286, 0]
click at [1148, 39] on img "Intercom messenger" at bounding box center [1146, 31] width 21 height 21
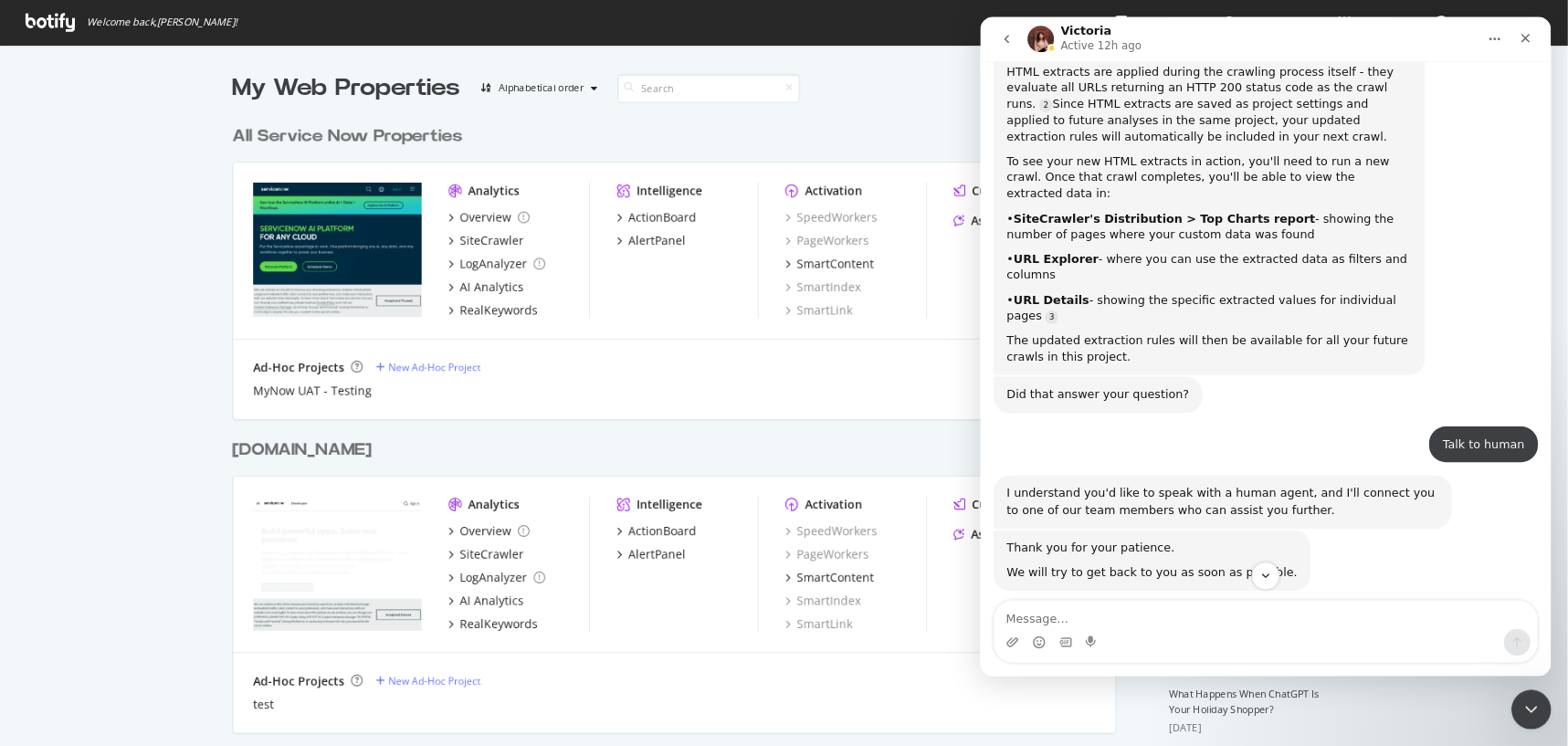
scroll to position [0, 0]
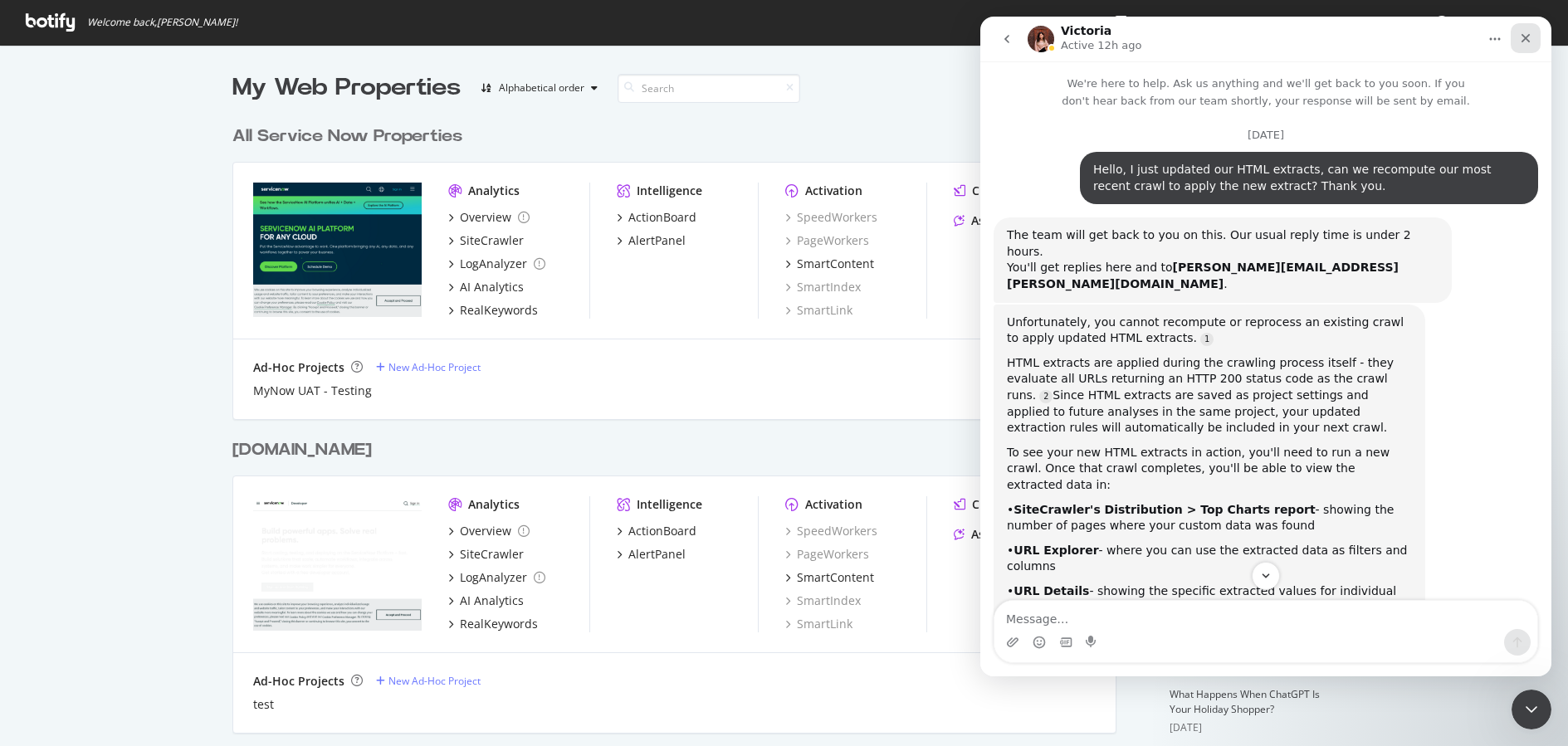
drag, startPoint x: 1524, startPoint y: 38, endPoint x: 2353, endPoint y: 16, distance: 829.3
click at [1524, 38] on icon "Close" at bounding box center [1525, 39] width 9 height 9
